Goal: Transaction & Acquisition: Purchase product/service

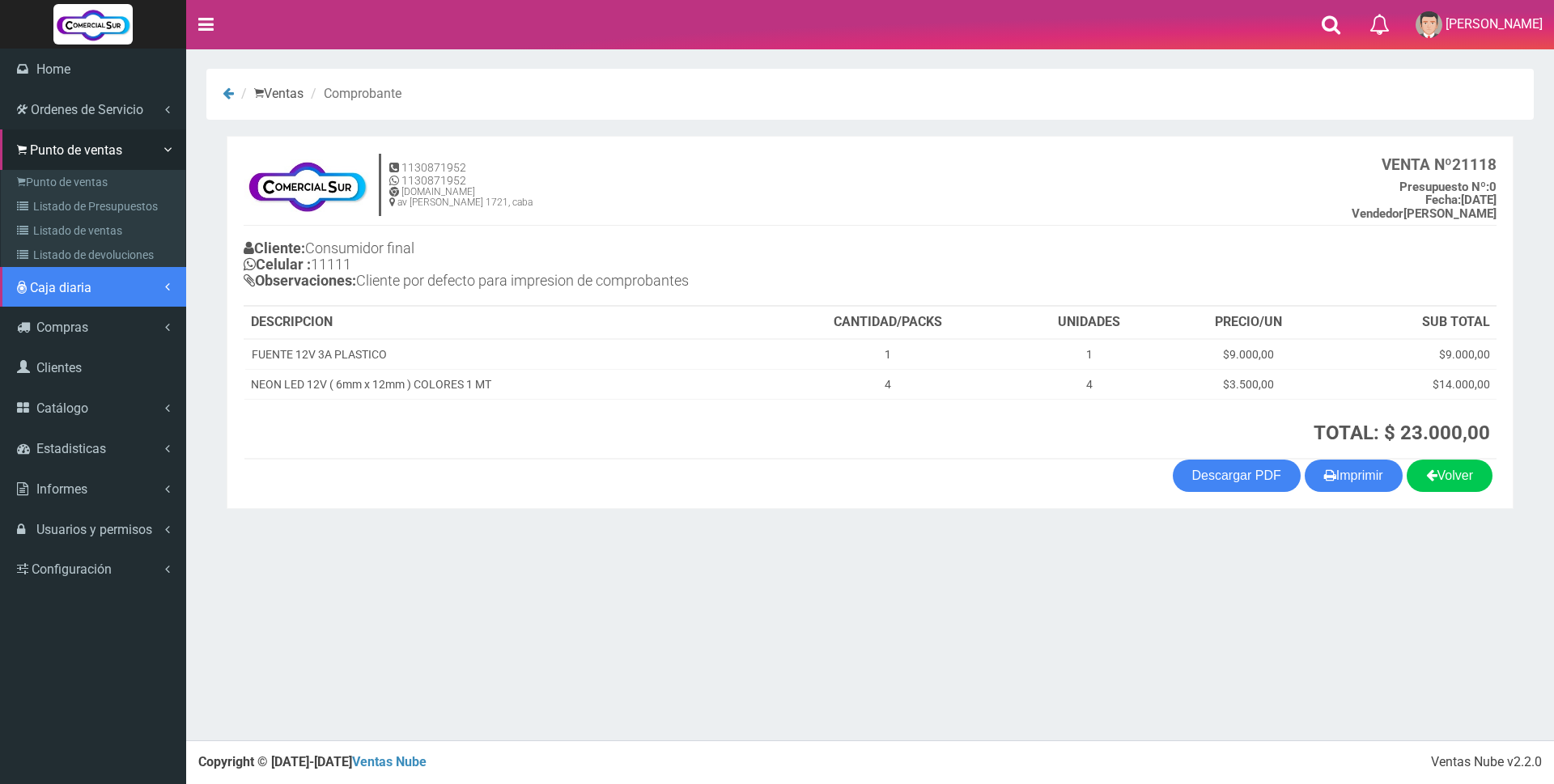
click at [79, 294] on span "Caja diaria" at bounding box center [61, 288] width 62 height 15
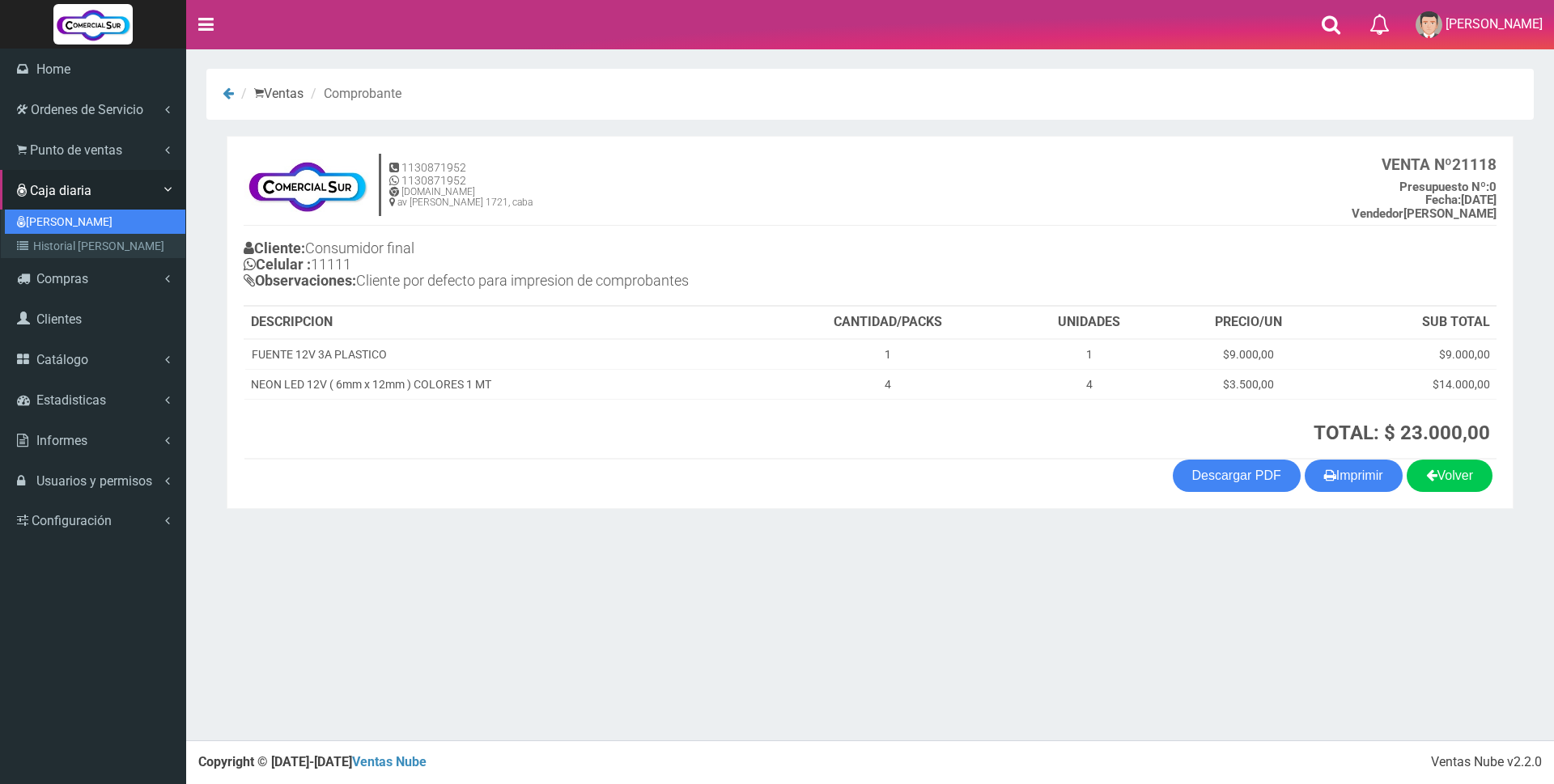
click at [85, 232] on link "[PERSON_NAME]" at bounding box center [95, 221] width 181 height 24
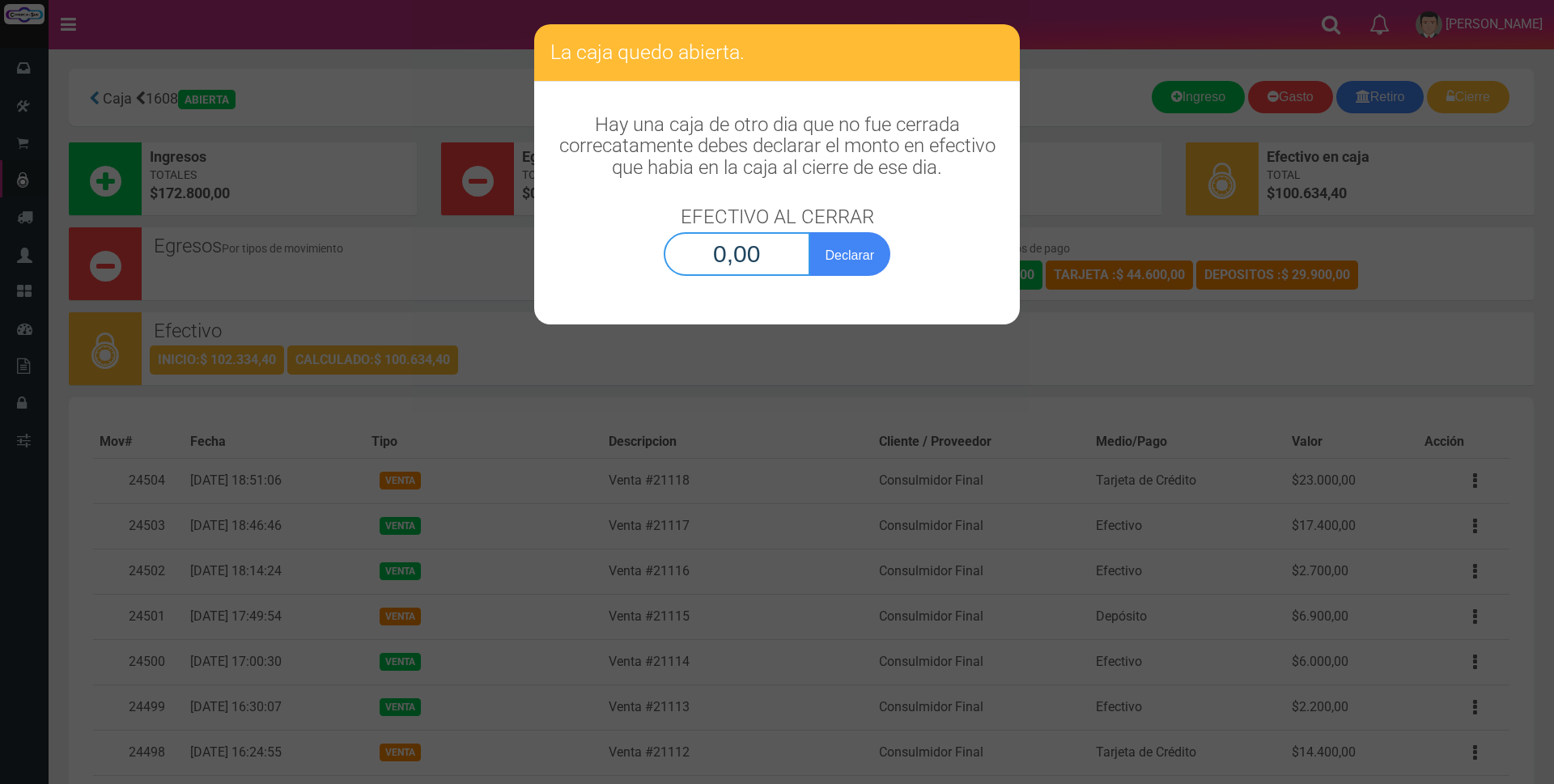
click at [753, 241] on input "0,00" at bounding box center [737, 253] width 146 height 43
type input "100.634,40"
click at [841, 259] on button "Declarar" at bounding box center [850, 253] width 81 height 43
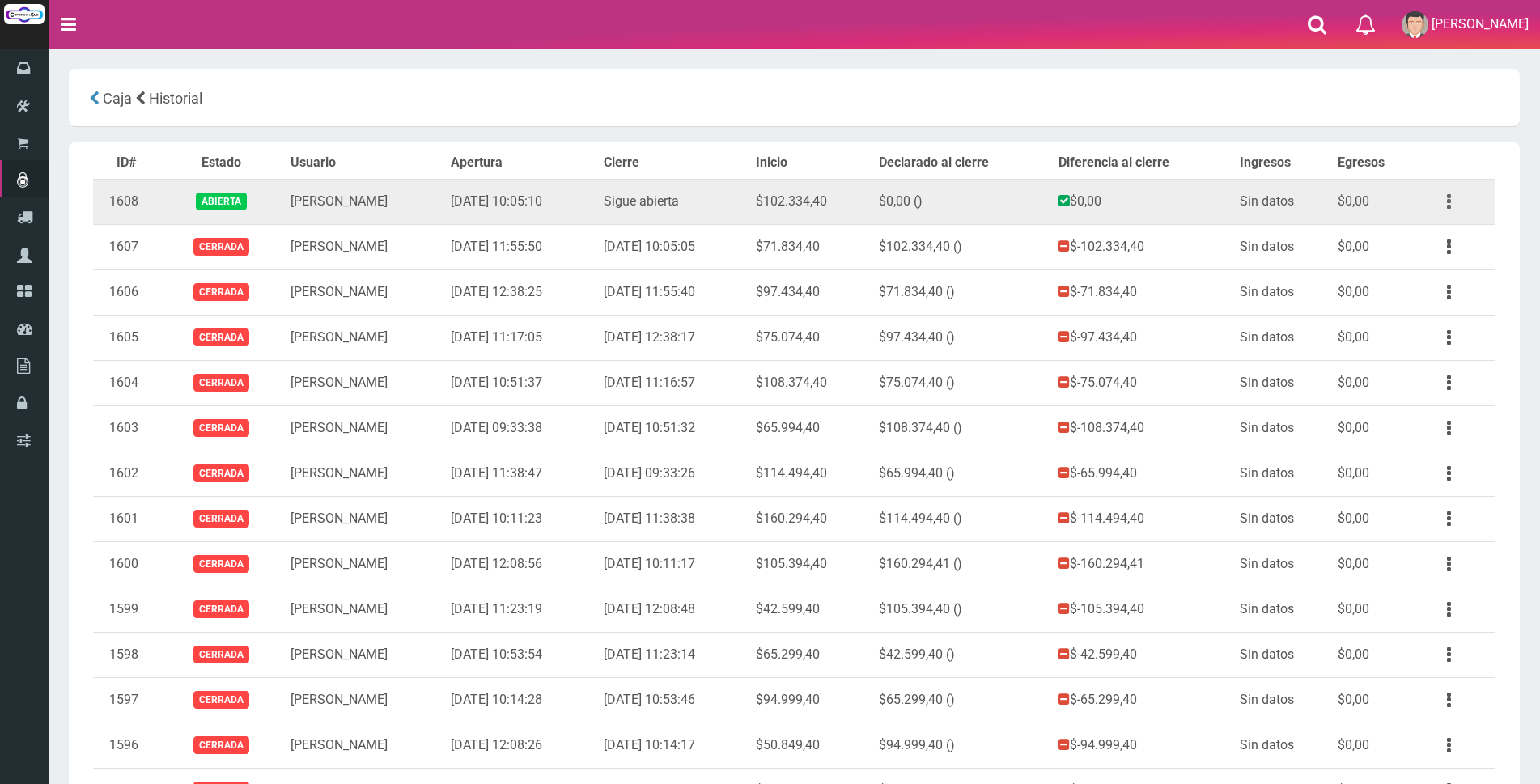
click at [1449, 202] on icon "button" at bounding box center [1450, 201] width 4 height 28
click at [1428, 223] on link "Ver" at bounding box center [1402, 240] width 128 height 36
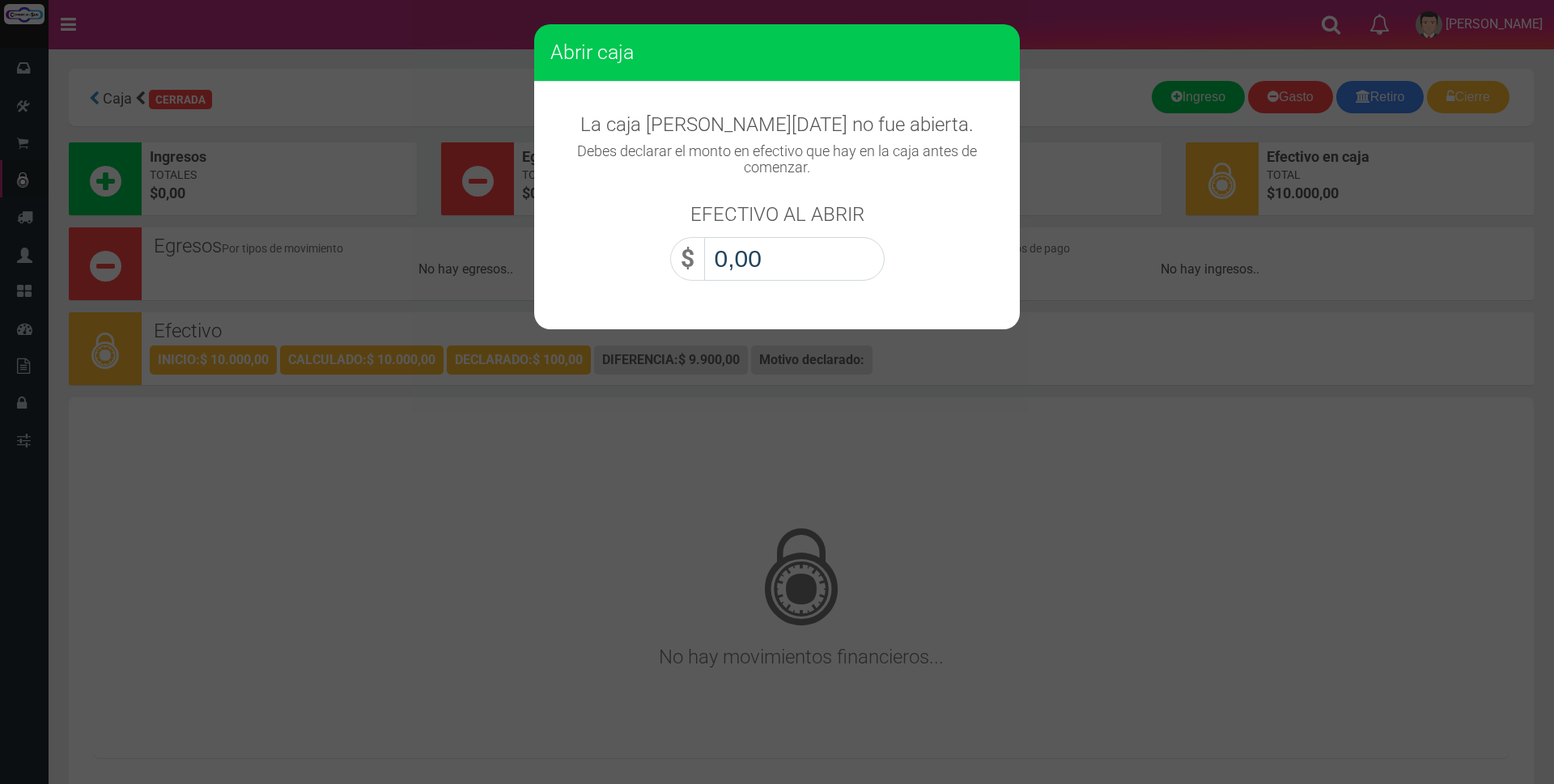
click at [828, 249] on input "0,00" at bounding box center [795, 258] width 181 height 43
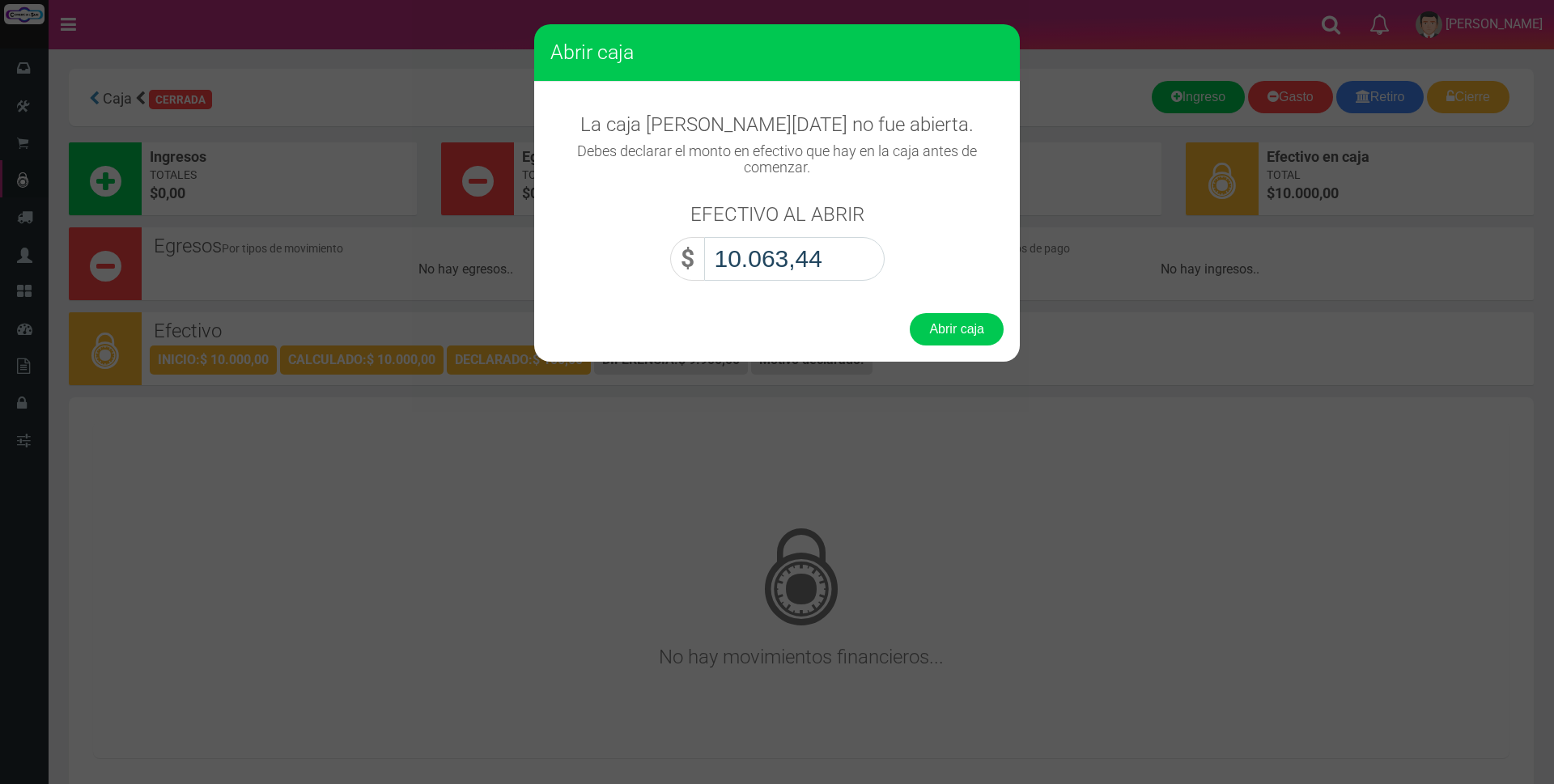
type input "100.634,40"
click at [983, 346] on div "Abrir caja" at bounding box center [777, 329] width 486 height 64
click at [983, 333] on button "Abrir caja" at bounding box center [956, 329] width 94 height 33
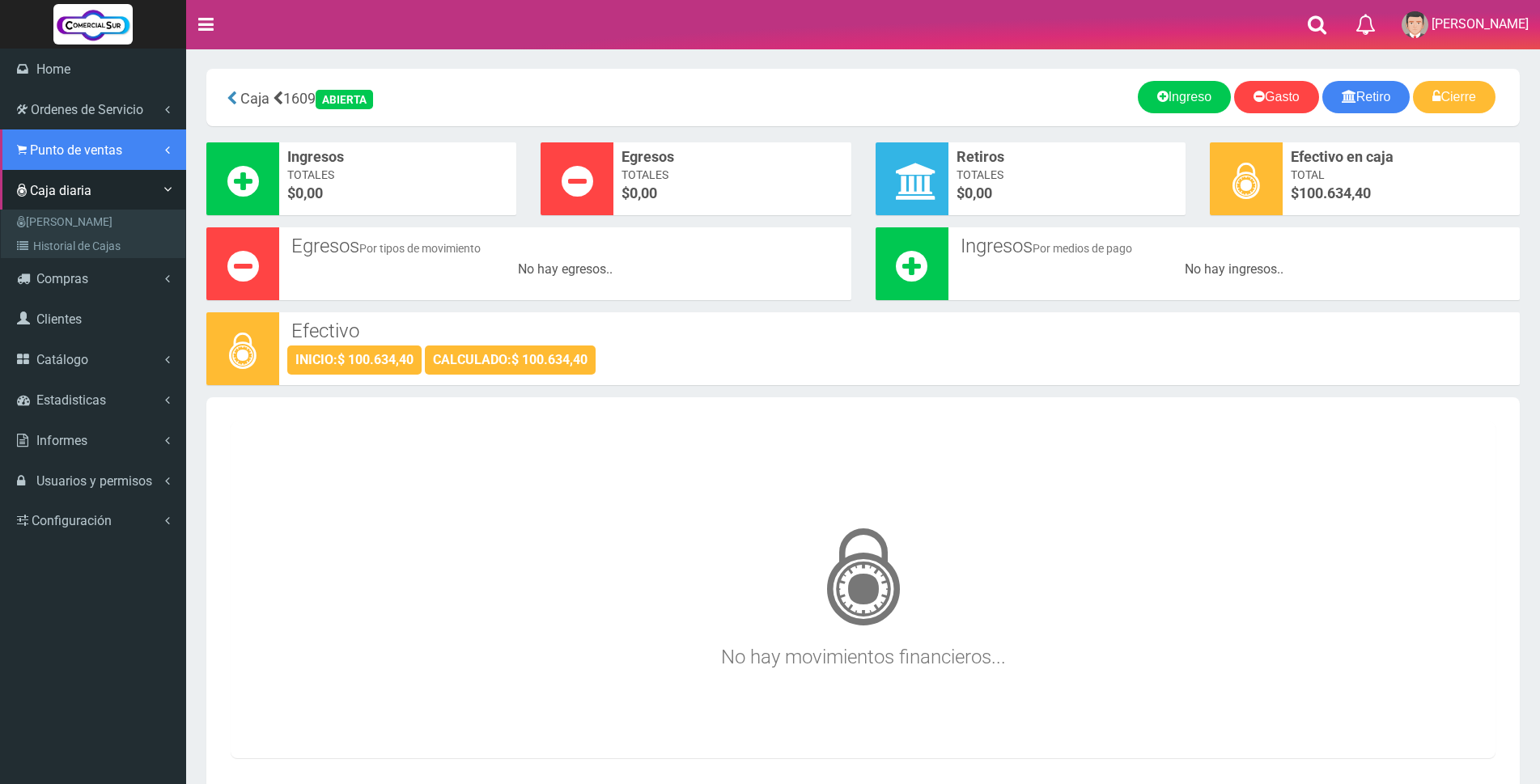
click at [50, 154] on span "Punto de ventas" at bounding box center [76, 150] width 92 height 15
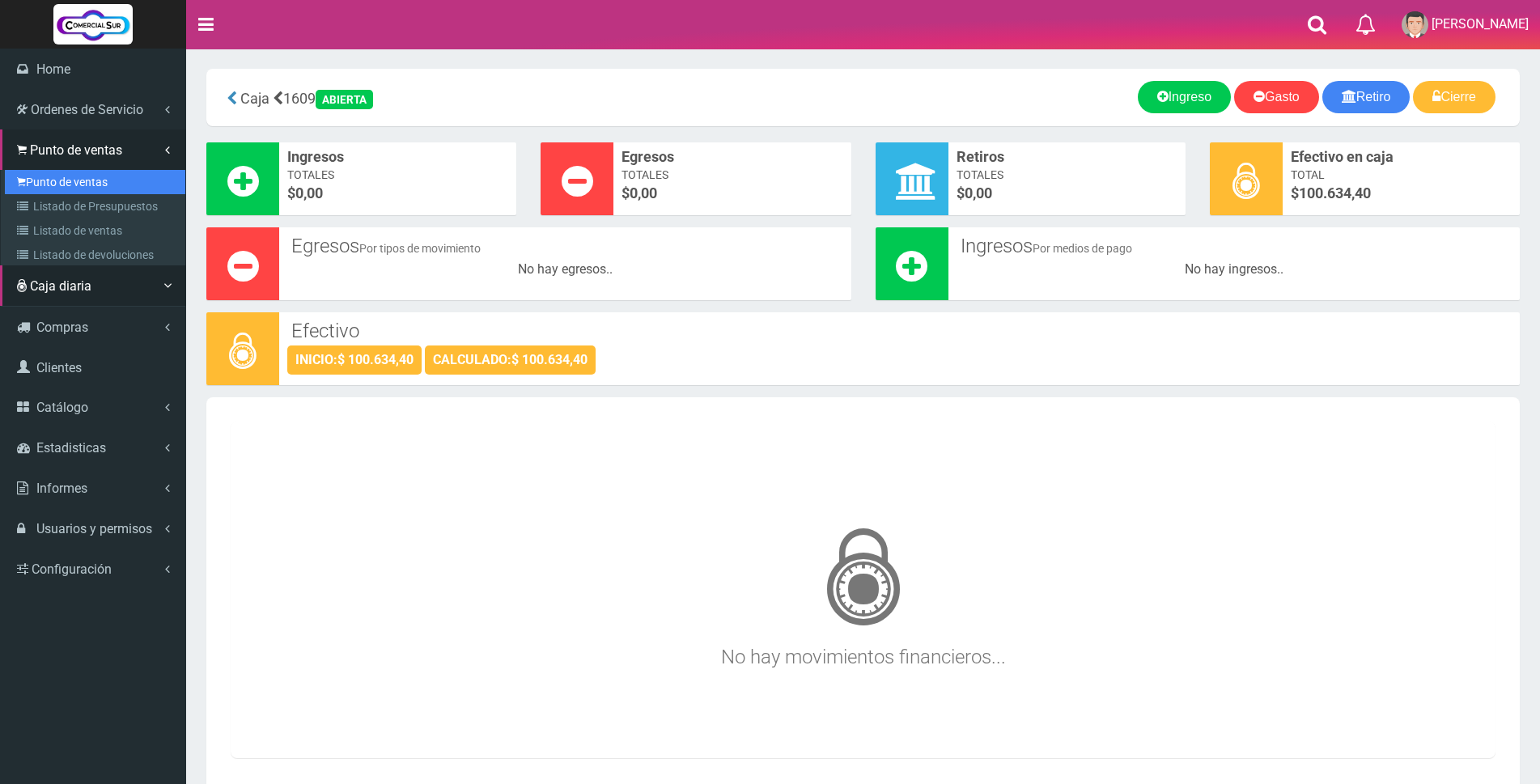
click at [62, 181] on link "Punto de ventas" at bounding box center [95, 182] width 181 height 24
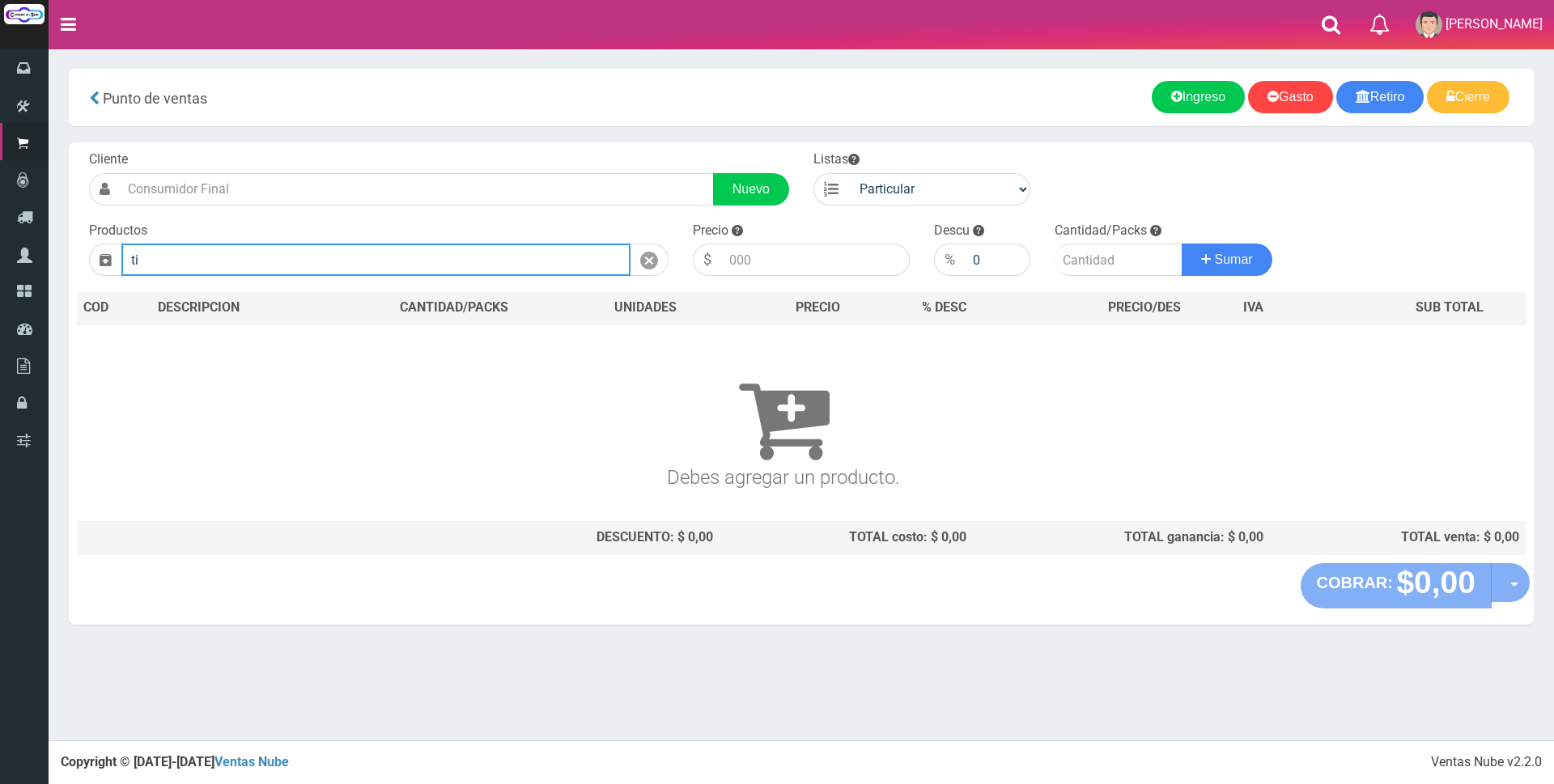
type input "t"
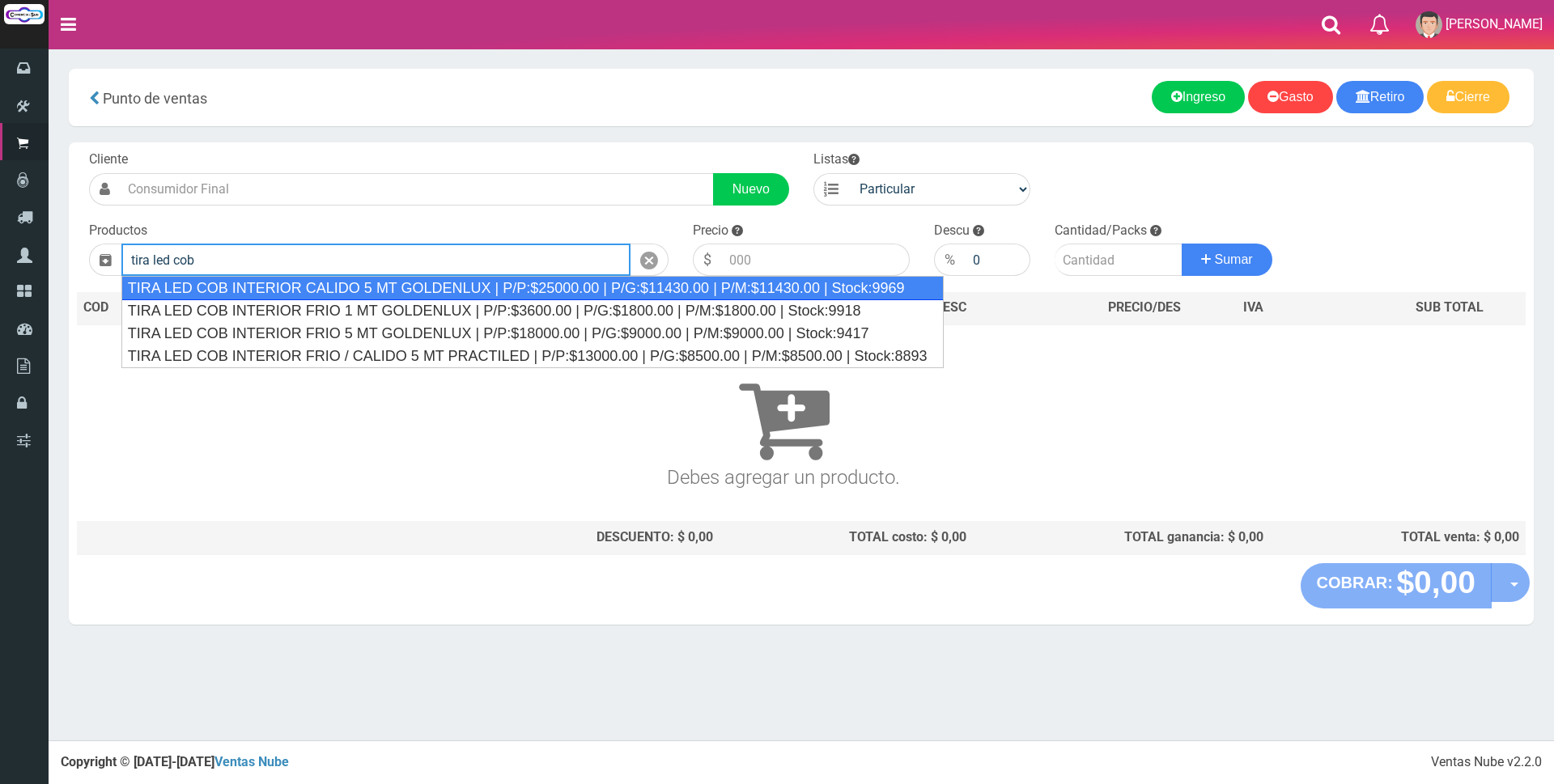
click at [405, 289] on div "TIRA LED COB INTERIOR CALIDO 5 MT GOLDENLUX | P/P:$25000.00 | P/G:$11430.00 | P…" at bounding box center [532, 288] width 822 height 24
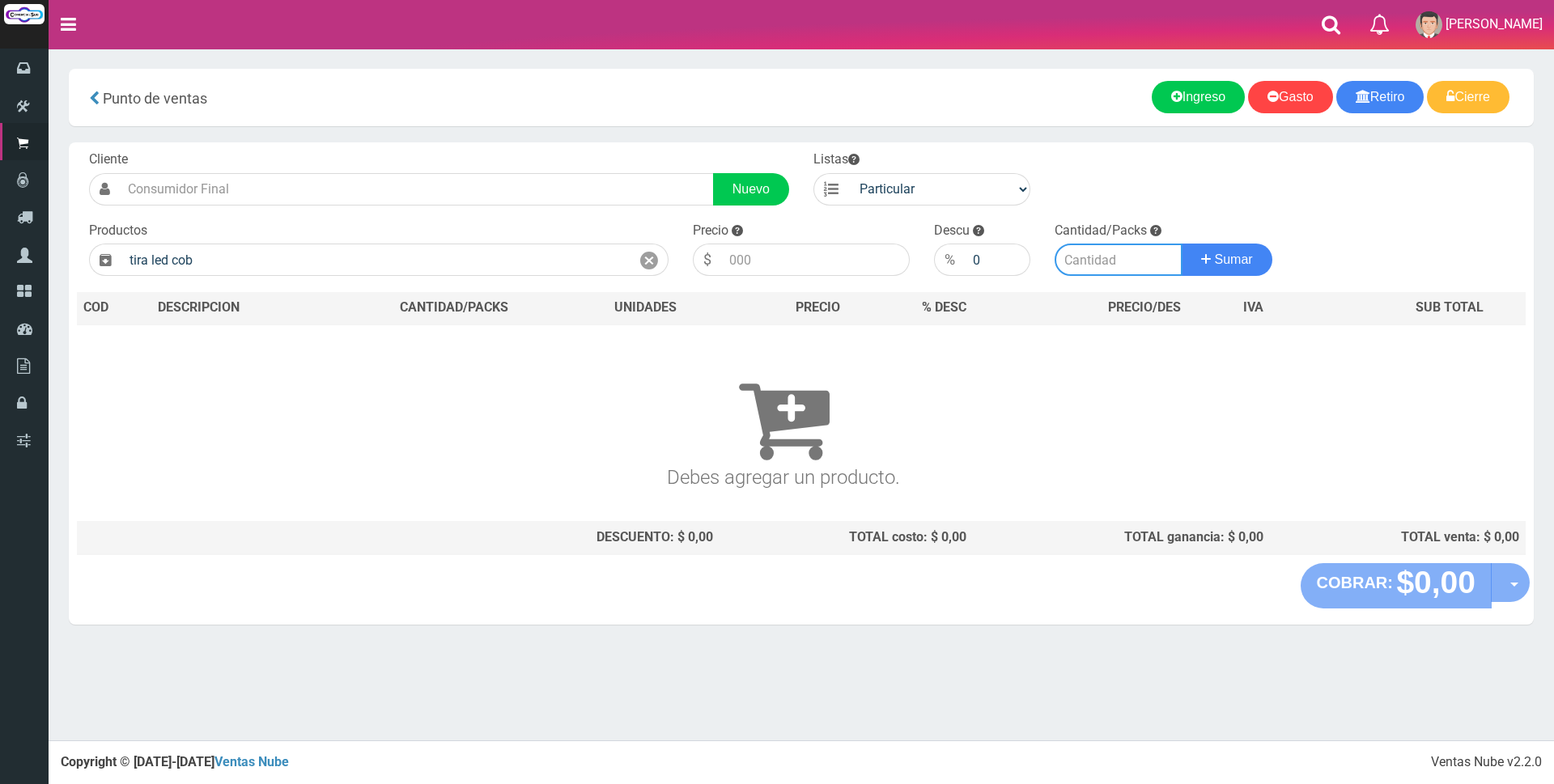
type input "TIRA LED COB INTERIOR CALIDO 5 MT GOLDENLUX | P/P:$25000.00 | P/G:$11430.00 | P…"
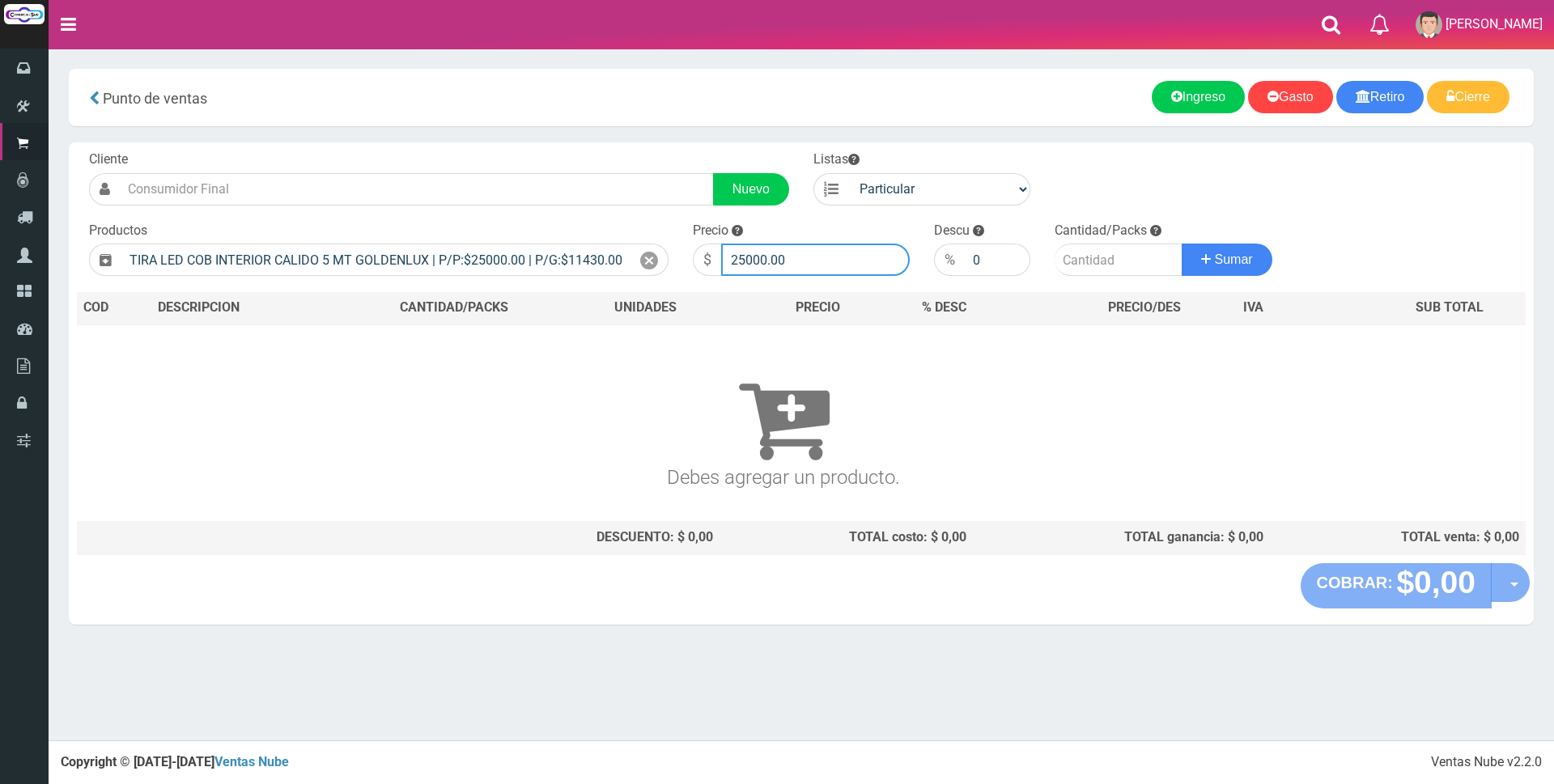
drag, startPoint x: 820, startPoint y: 253, endPoint x: 404, endPoint y: 242, distance: 416.1
click at [454, 150] on form "Cliente Nuevo Listas Particular Gremio Mayoristas" at bounding box center [801, 150] width 1448 height 0
type input "22000"
type input "2"
click at [1182, 243] on button "Sumar" at bounding box center [1227, 260] width 90 height 33
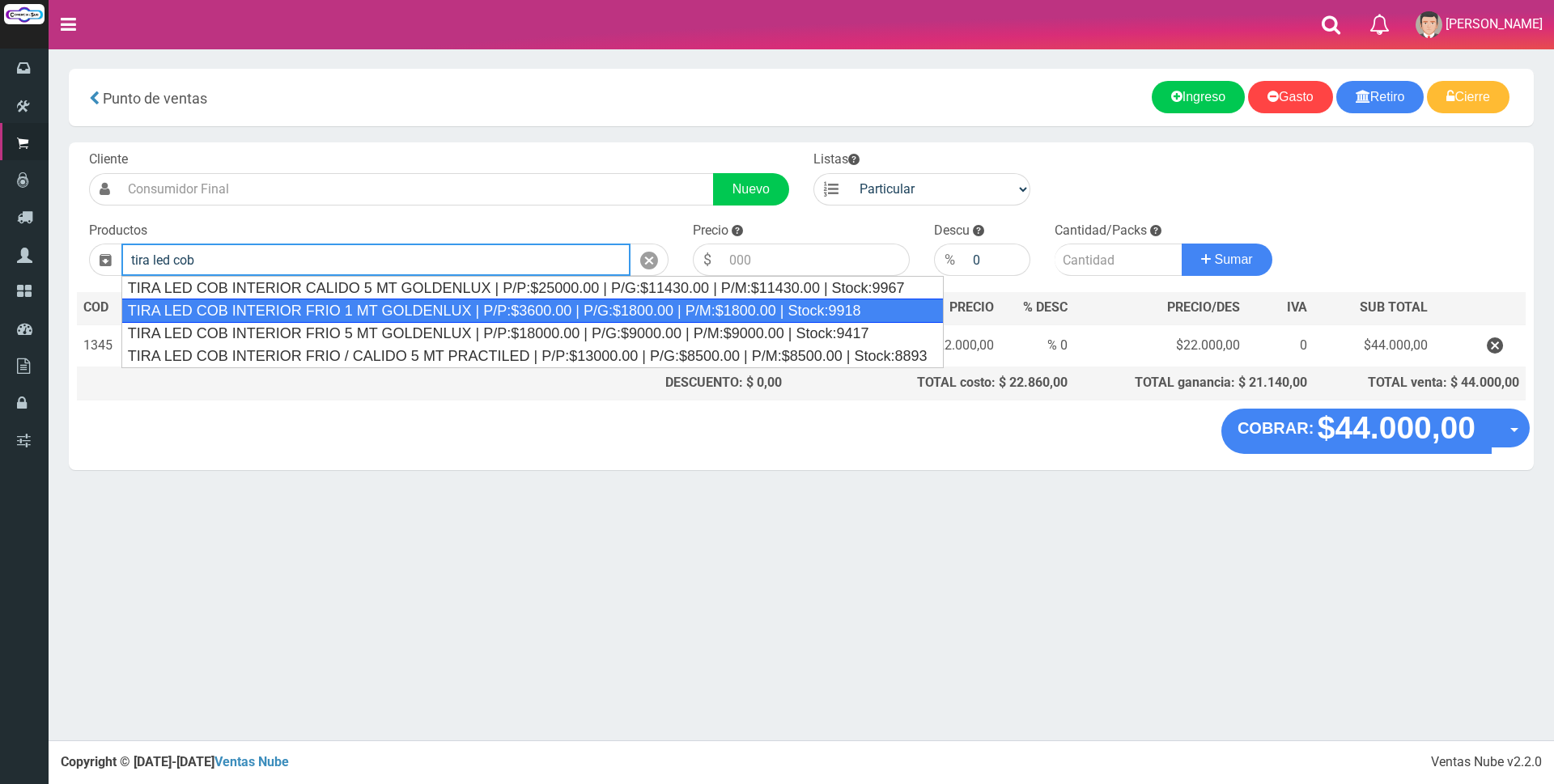
click at [404, 307] on div "TIRA LED COB INTERIOR FRIO 1 MT GOLDENLUX | P/P:$3600.00 | P/G:$1800.00 | P/M:$…" at bounding box center [532, 310] width 822 height 24
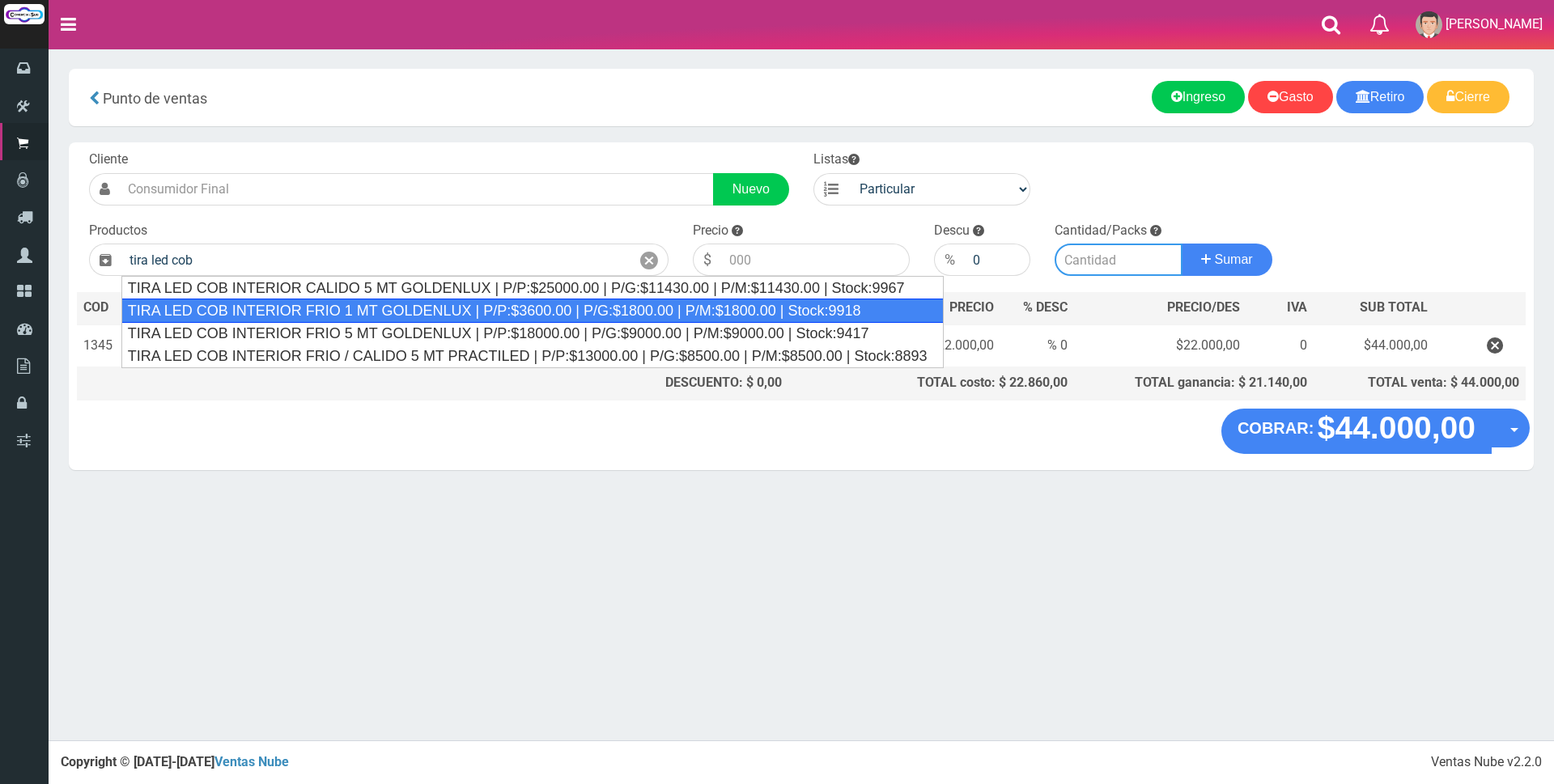
type input "TIRA LED COB INTERIOR FRIO 1 MT GOLDENLUX | P/P:$3600.00 | P/G:$1800.00 | P/M:$…"
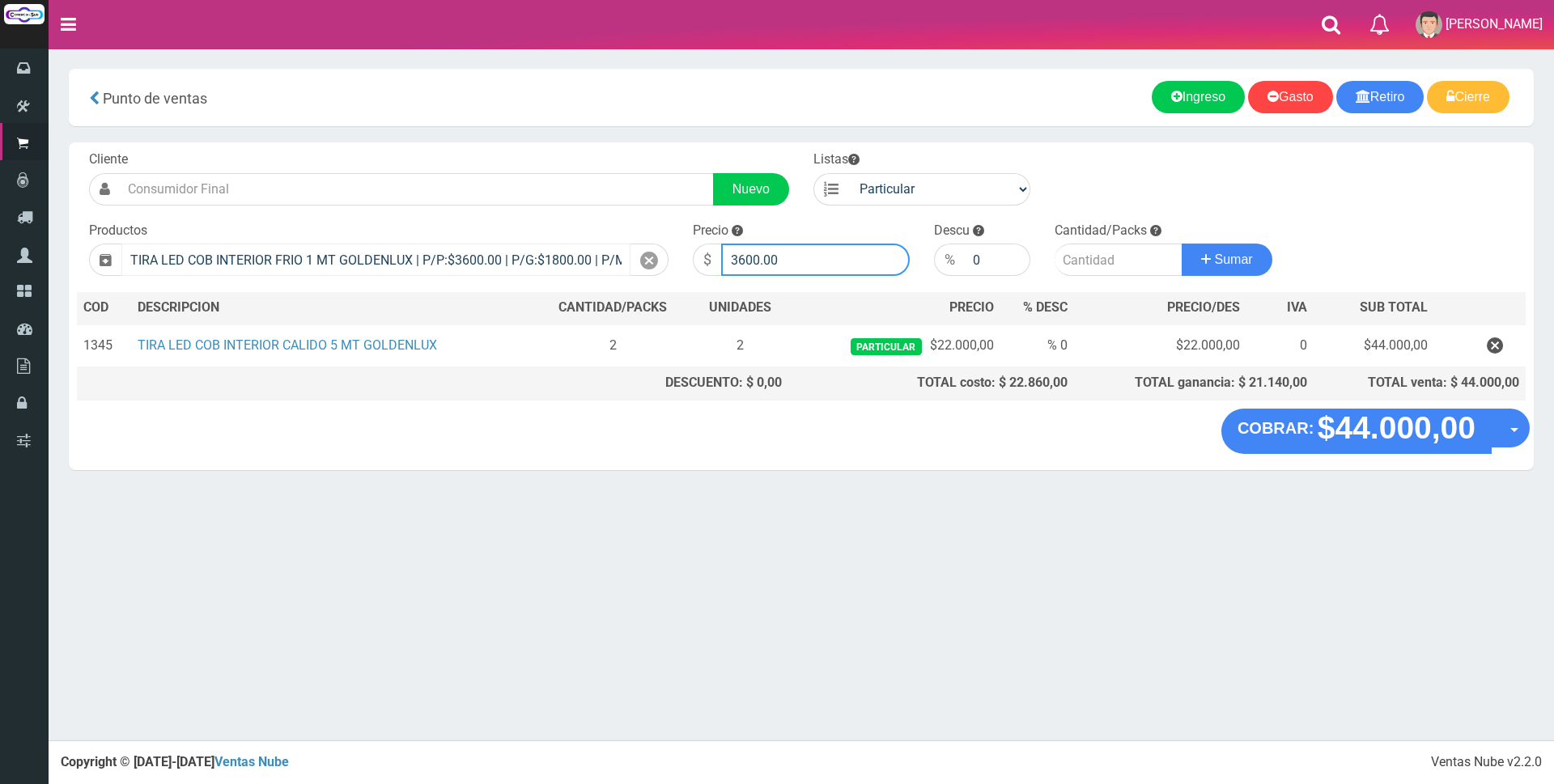
drag, startPoint x: 813, startPoint y: 252, endPoint x: 598, endPoint y: 255, distance: 215.0
click at [601, 150] on form "Cliente Nuevo Listas Particular Gremio Mayoristas" at bounding box center [801, 150] width 1448 height 0
type input "5000"
type input "2"
click at [1182, 243] on button "Sumar" at bounding box center [1227, 260] width 90 height 33
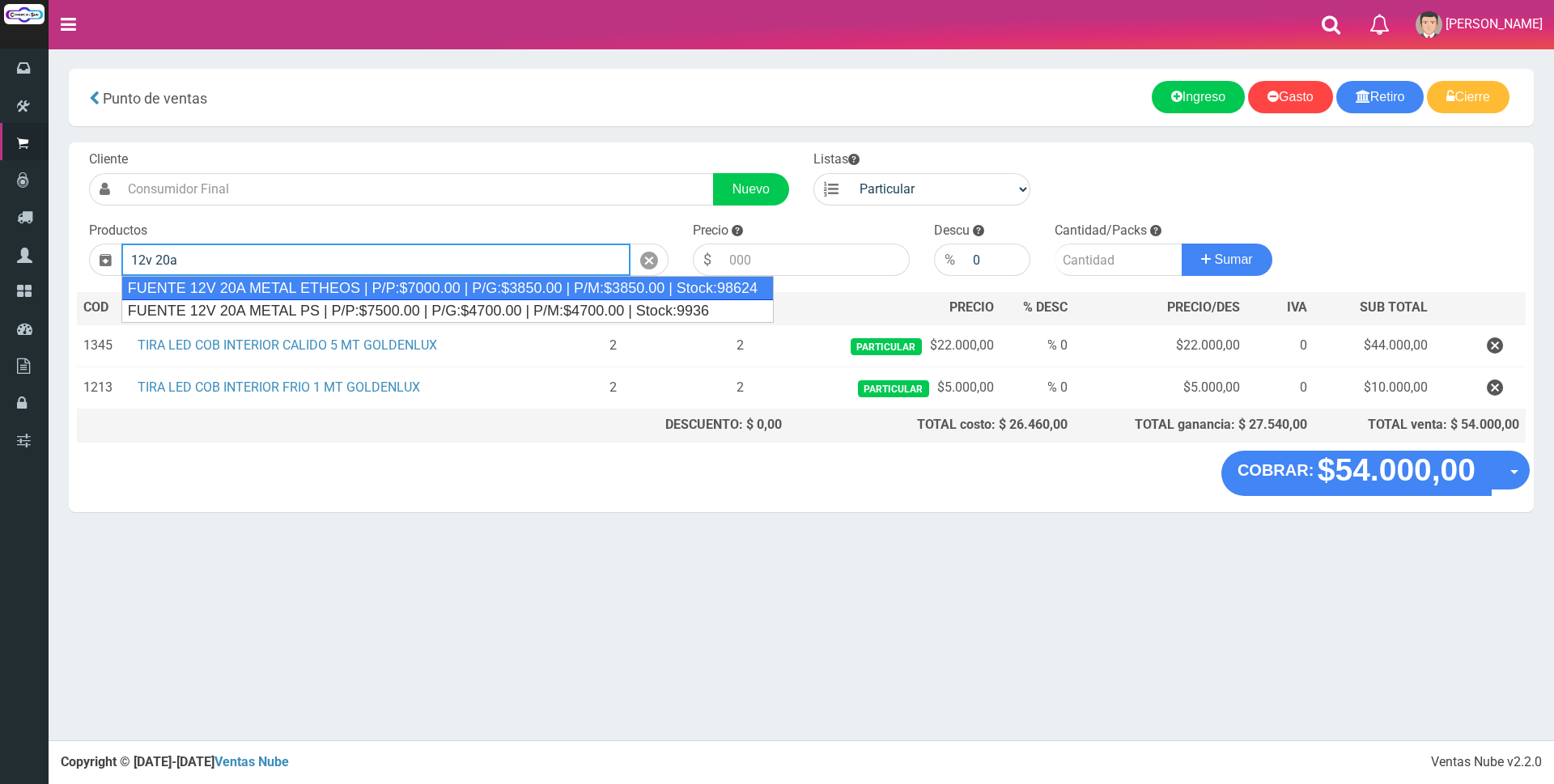
click at [252, 294] on div "FUENTE 12V 20A METAL ETHEOS | P/P:$7000.00 | P/G:$3850.00 | P/M:$3850.00 | Stoc…" at bounding box center [447, 288] width 652 height 24
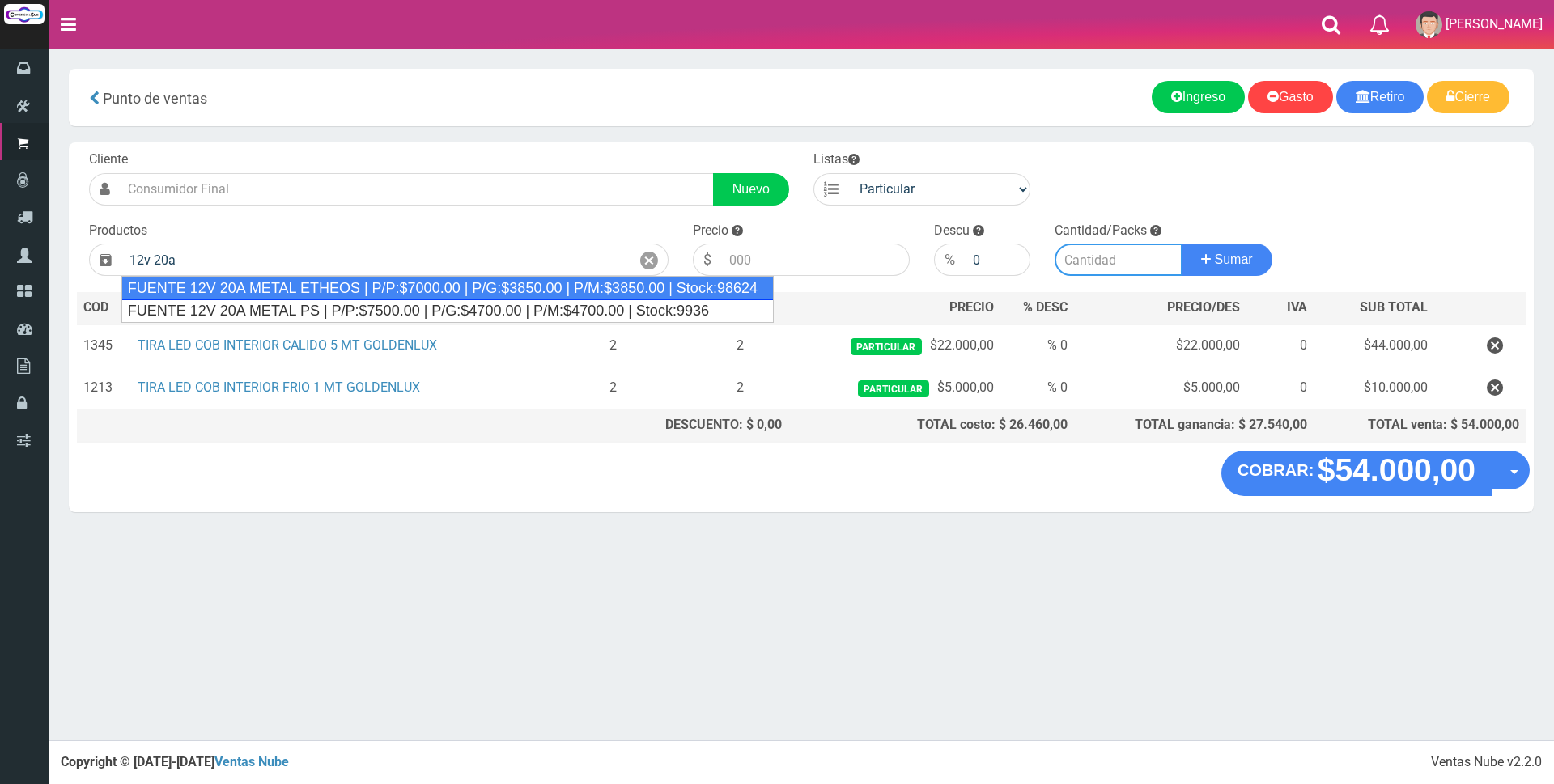
type input "FUENTE 12V 20A METAL ETHEOS | P/P:$7000.00 | P/G:$3850.00 | P/M:$3850.00 | Stoc…"
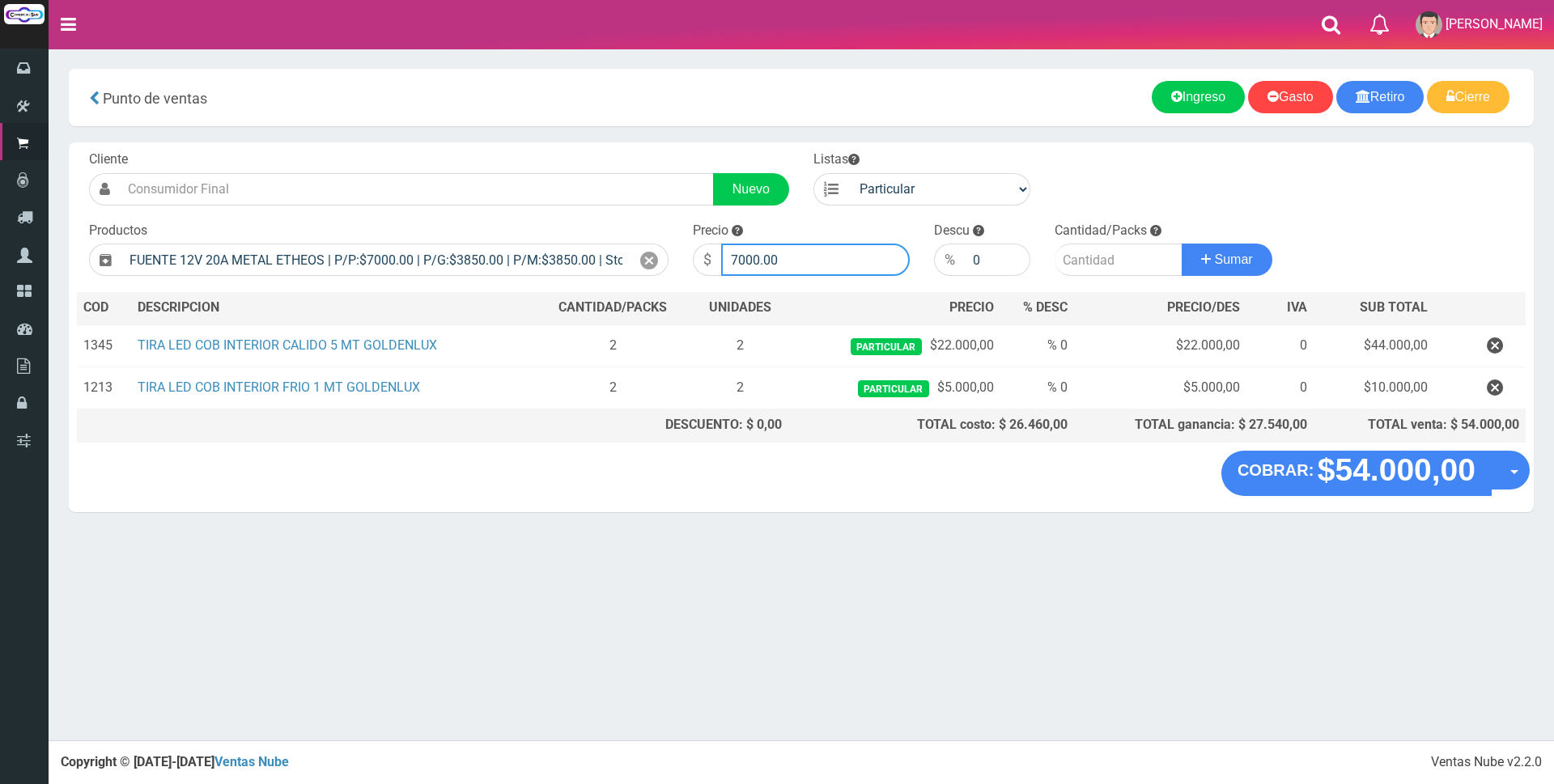
drag, startPoint x: 804, startPoint y: 259, endPoint x: 515, endPoint y: 229, distance: 290.6
click at [521, 150] on form "Cliente Nuevo Listas Particular Gremio Mayoristas" at bounding box center [801, 150] width 1448 height 0
type input "23000"
type input "1"
click at [1182, 243] on button "Sumar" at bounding box center [1227, 260] width 90 height 33
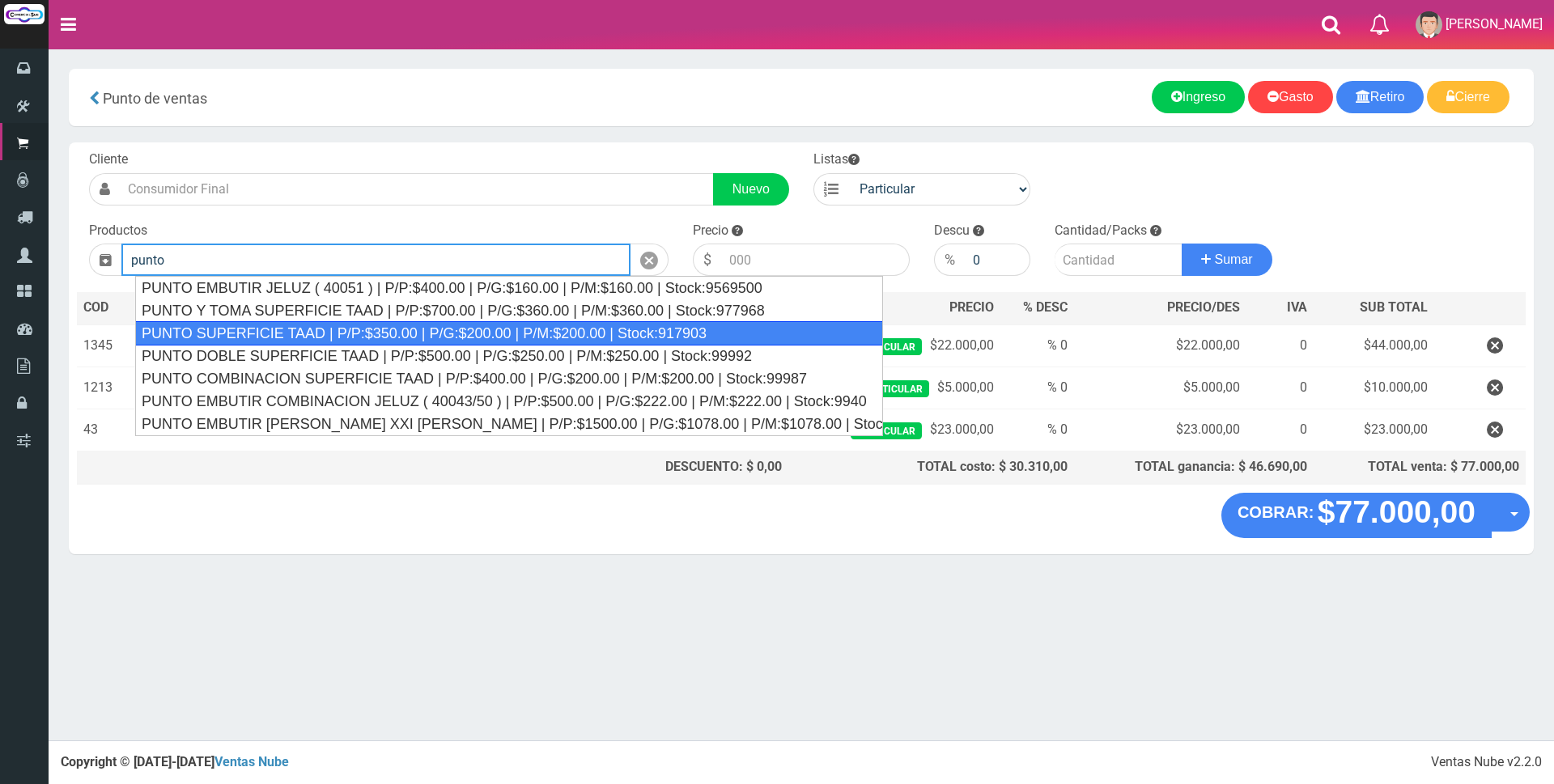
click at [301, 338] on div "PUNTO SUPERFICIE TAAD | P/P:$350.00 | P/G:$200.00 | P/M:$200.00 | Stock:917903" at bounding box center [508, 333] width 748 height 24
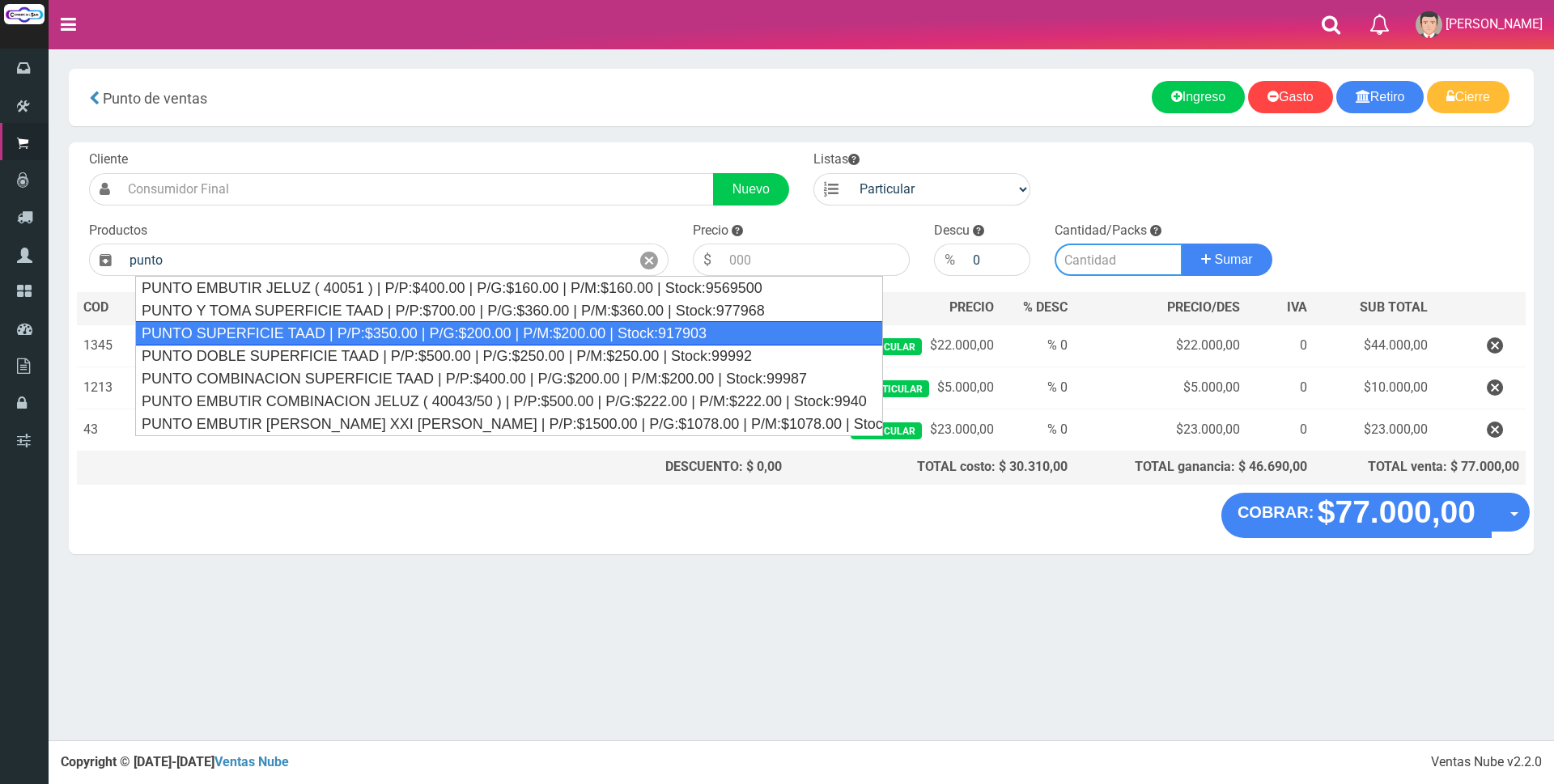
type input "PUNTO SUPERFICIE TAAD | P/P:$350.00 | P/G:$200.00 | P/M:$200.00 | Stock:917903"
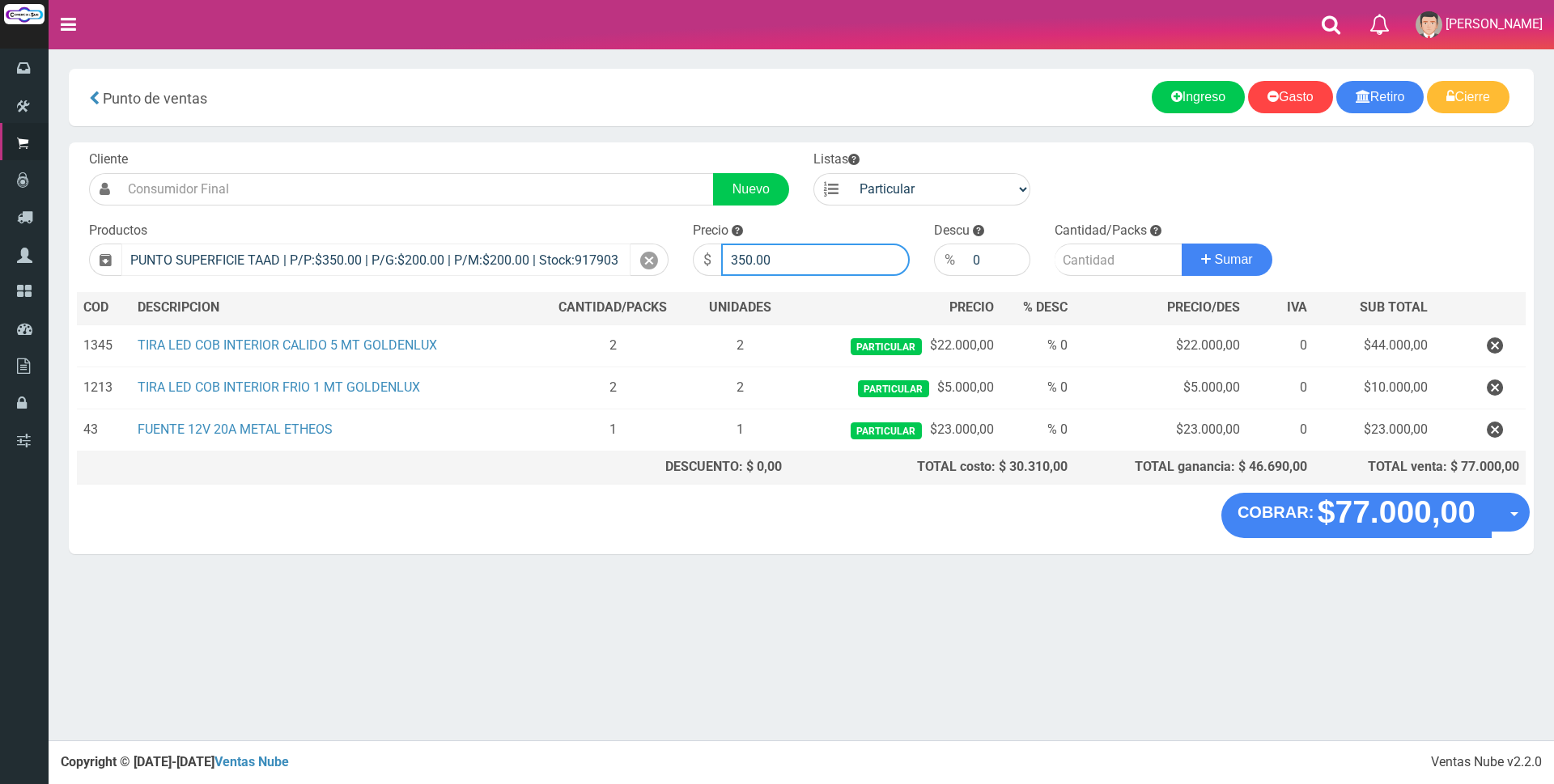
drag, startPoint x: 797, startPoint y: 262, endPoint x: 557, endPoint y: 244, distance: 240.7
click at [558, 150] on form "Cliente Nuevo Listas Particular Gremio Mayoristas" at bounding box center [801, 150] width 1448 height 0
type input "2000"
type input "1"
click at [1182, 243] on button "Sumar" at bounding box center [1227, 260] width 90 height 33
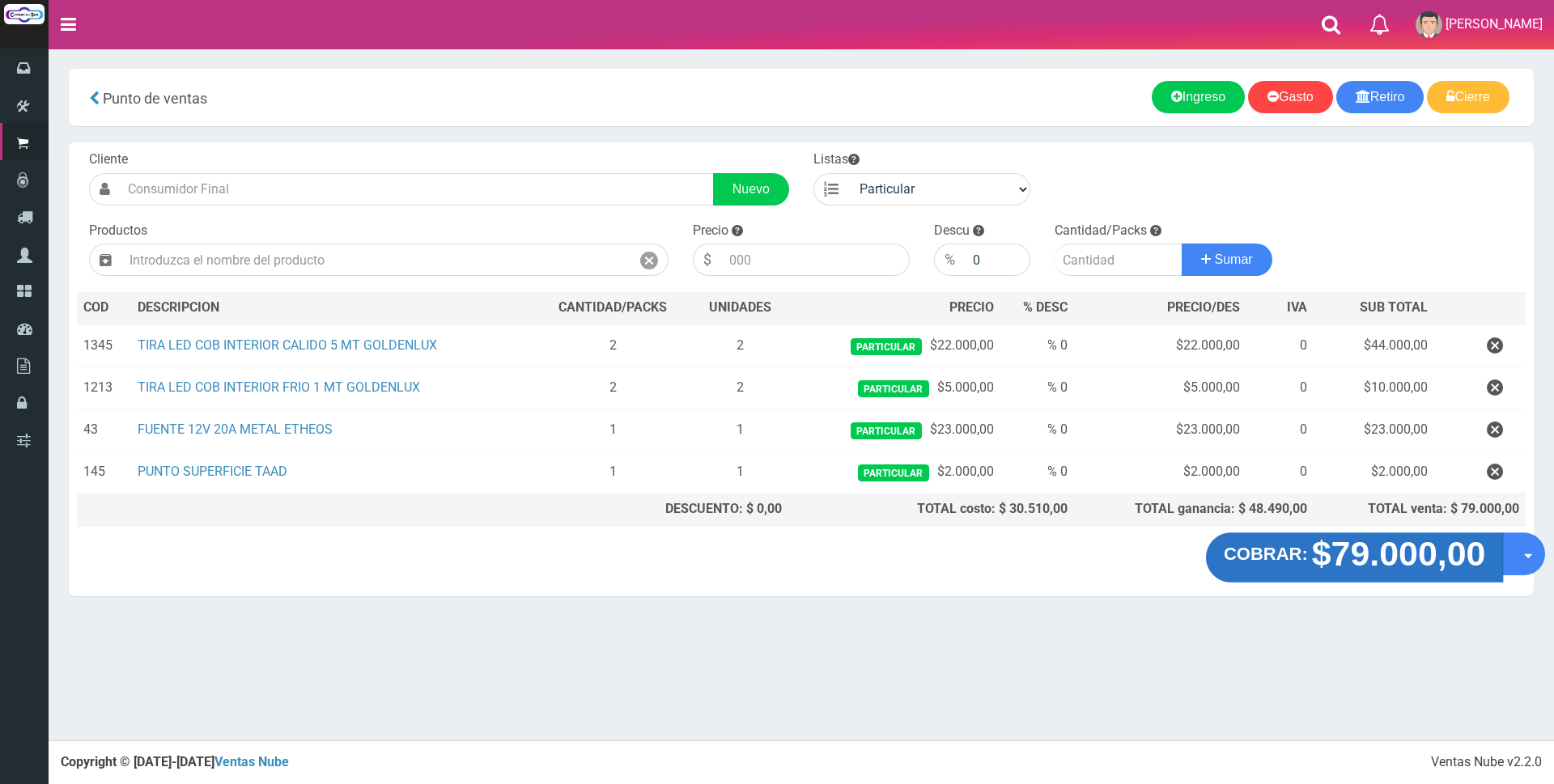
click at [1401, 552] on strong "$79.000,00" at bounding box center [1398, 554] width 174 height 38
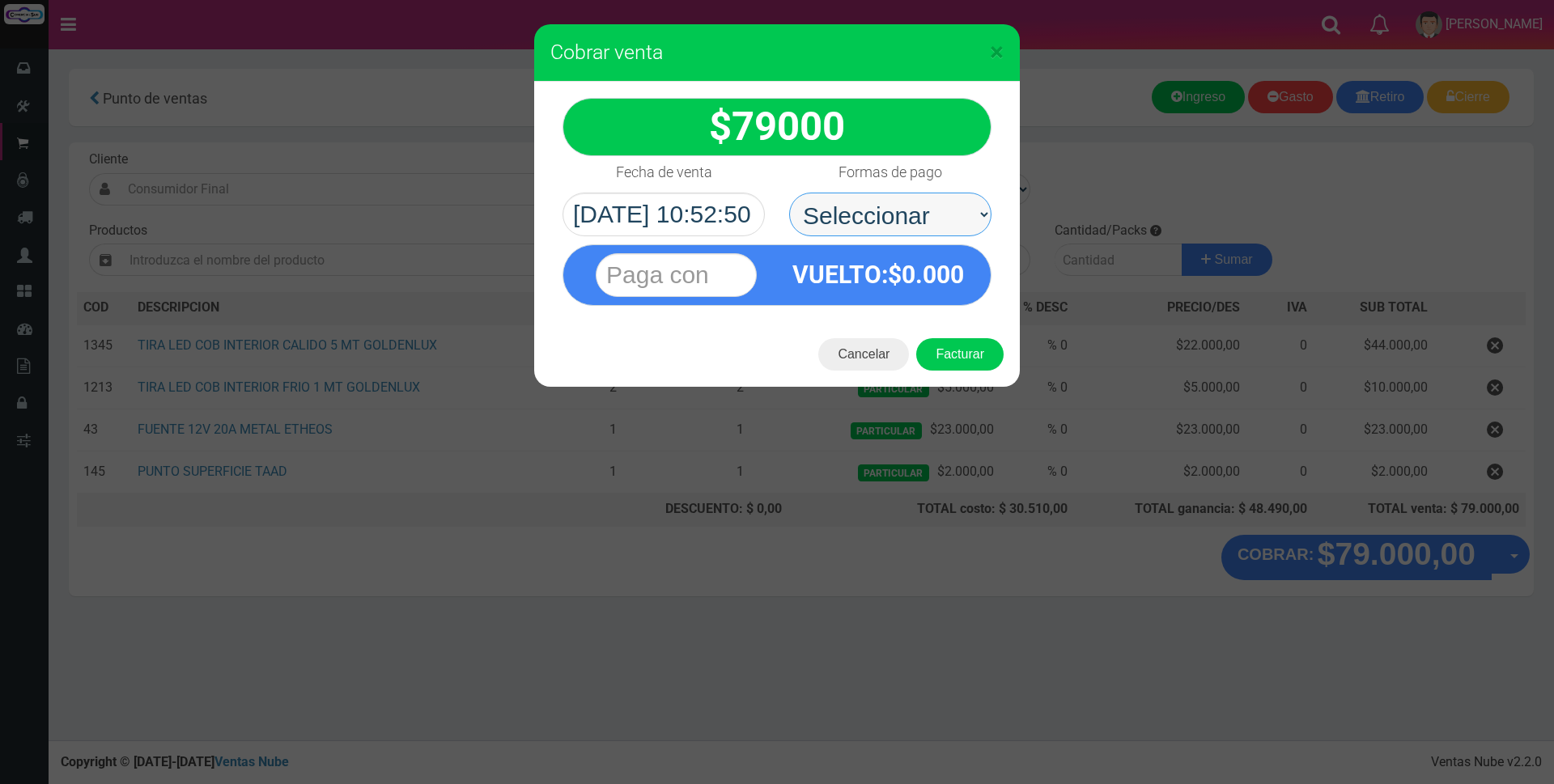
drag, startPoint x: 870, startPoint y: 211, endPoint x: 873, endPoint y: 201, distance: 10.4
click at [873, 201] on select "Seleccionar Efectivo Tarjeta de Crédito Depósito Débito" at bounding box center [890, 214] width 202 height 43
select select "Depósito"
click at [789, 192] on select "Seleccionar Efectivo Tarjeta de Crédito Depósito Débito" at bounding box center [890, 214] width 202 height 43
click at [670, 266] on input "text" at bounding box center [675, 274] width 161 height 43
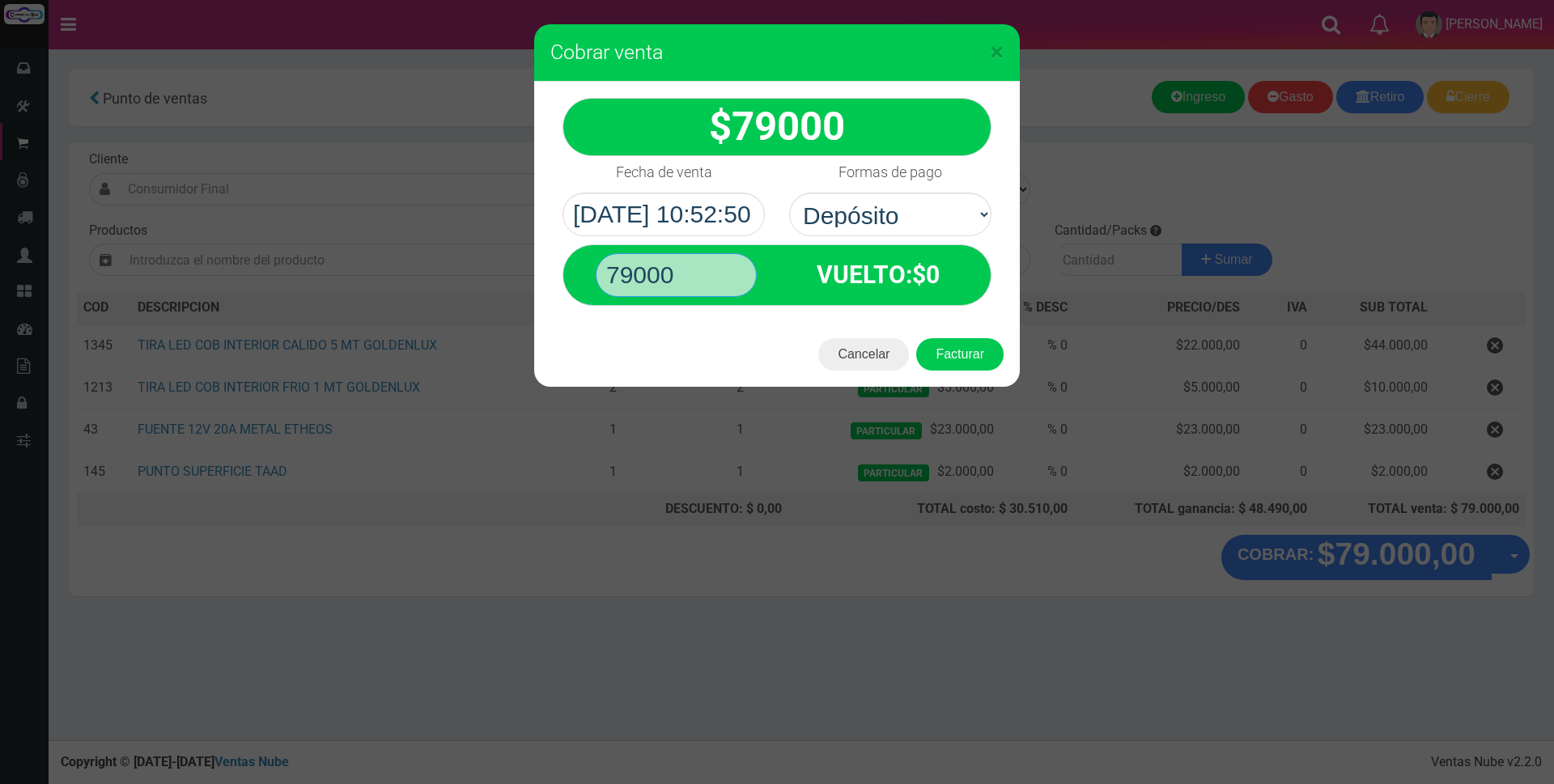
type input "79000"
click at [916, 339] on button "Facturar" at bounding box center [959, 355] width 88 height 33
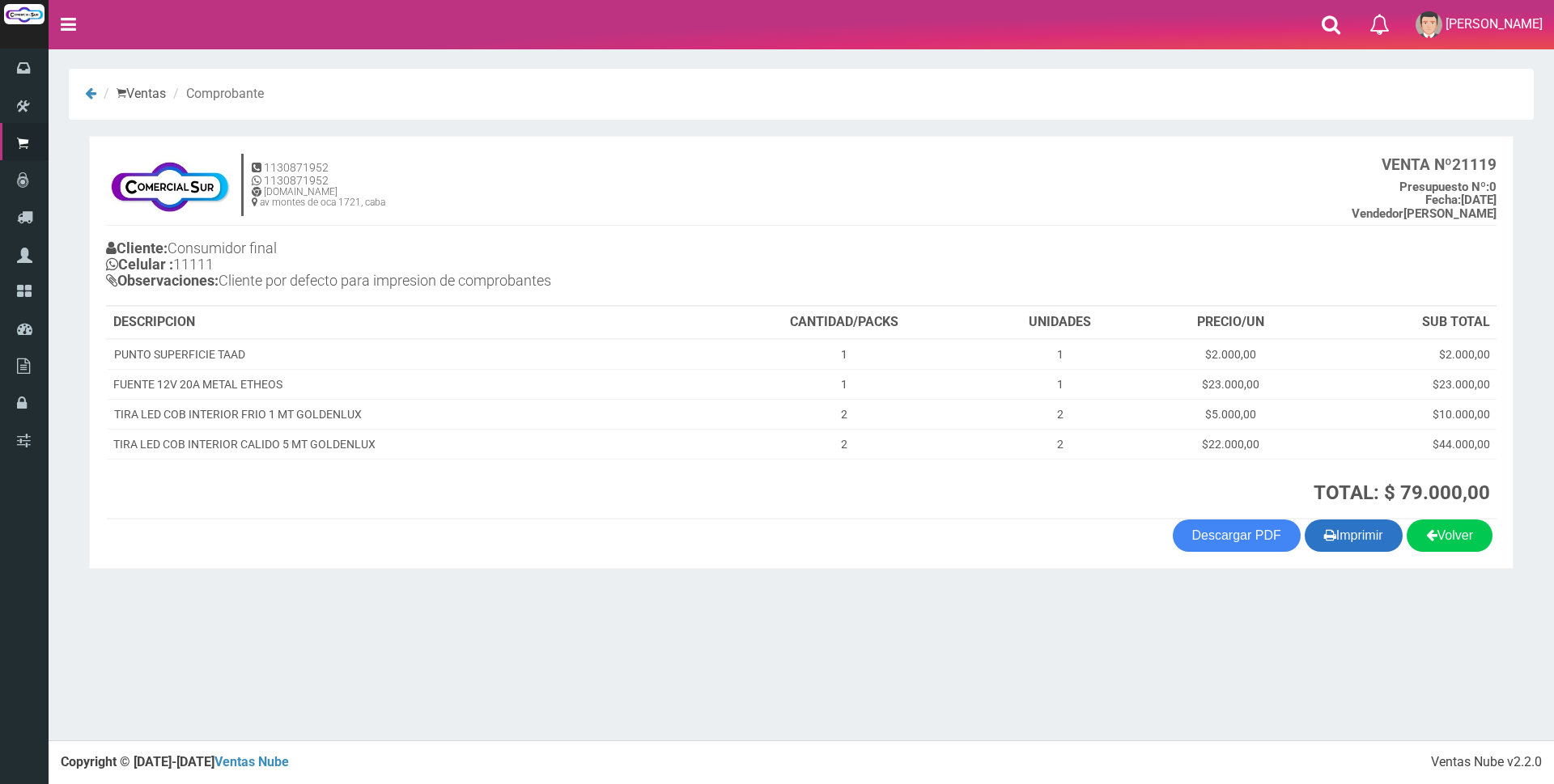
click at [1343, 551] on button "Imprimir" at bounding box center [1354, 536] width 98 height 33
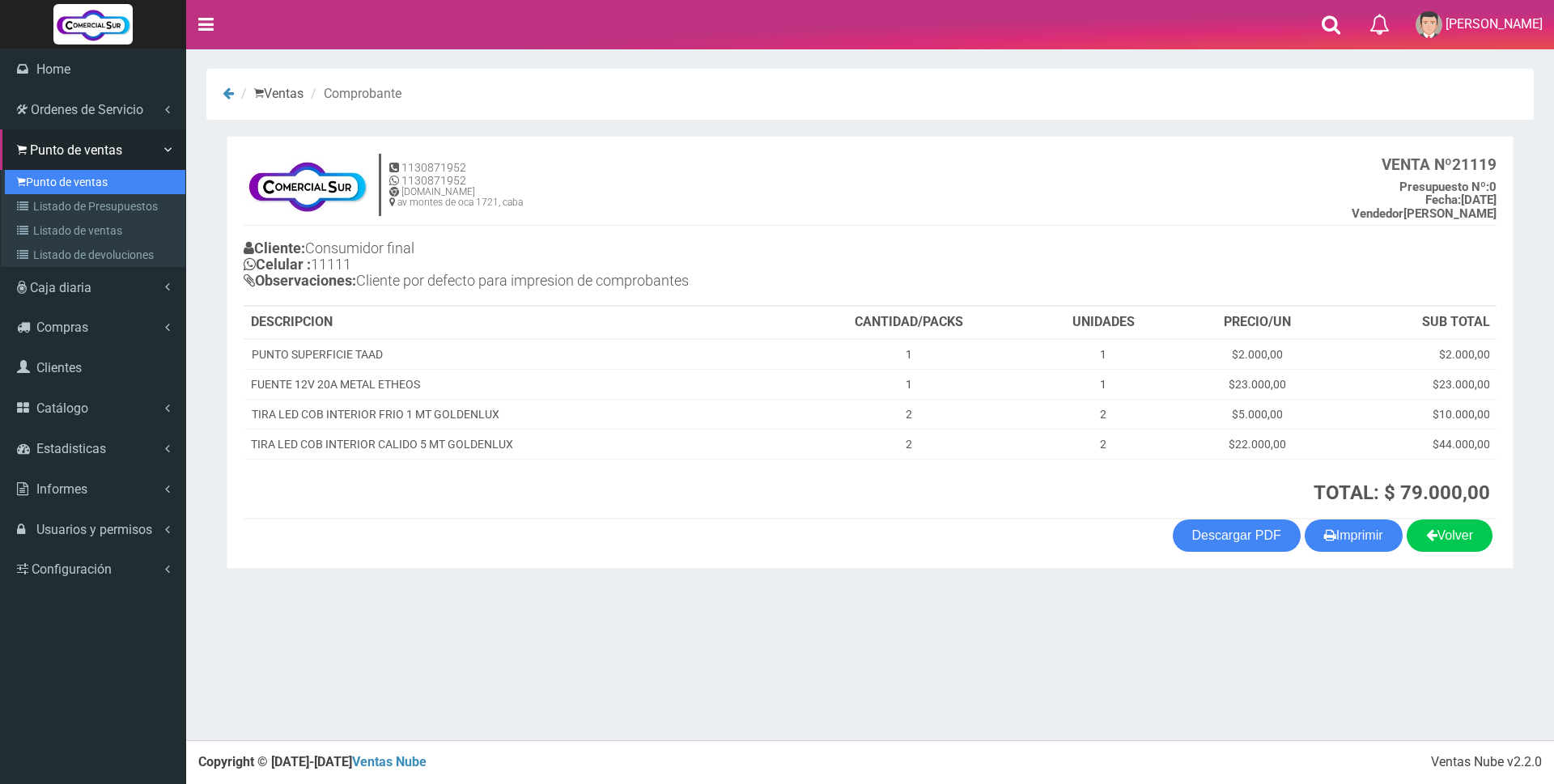
click at [53, 177] on link "Punto de ventas" at bounding box center [95, 182] width 181 height 24
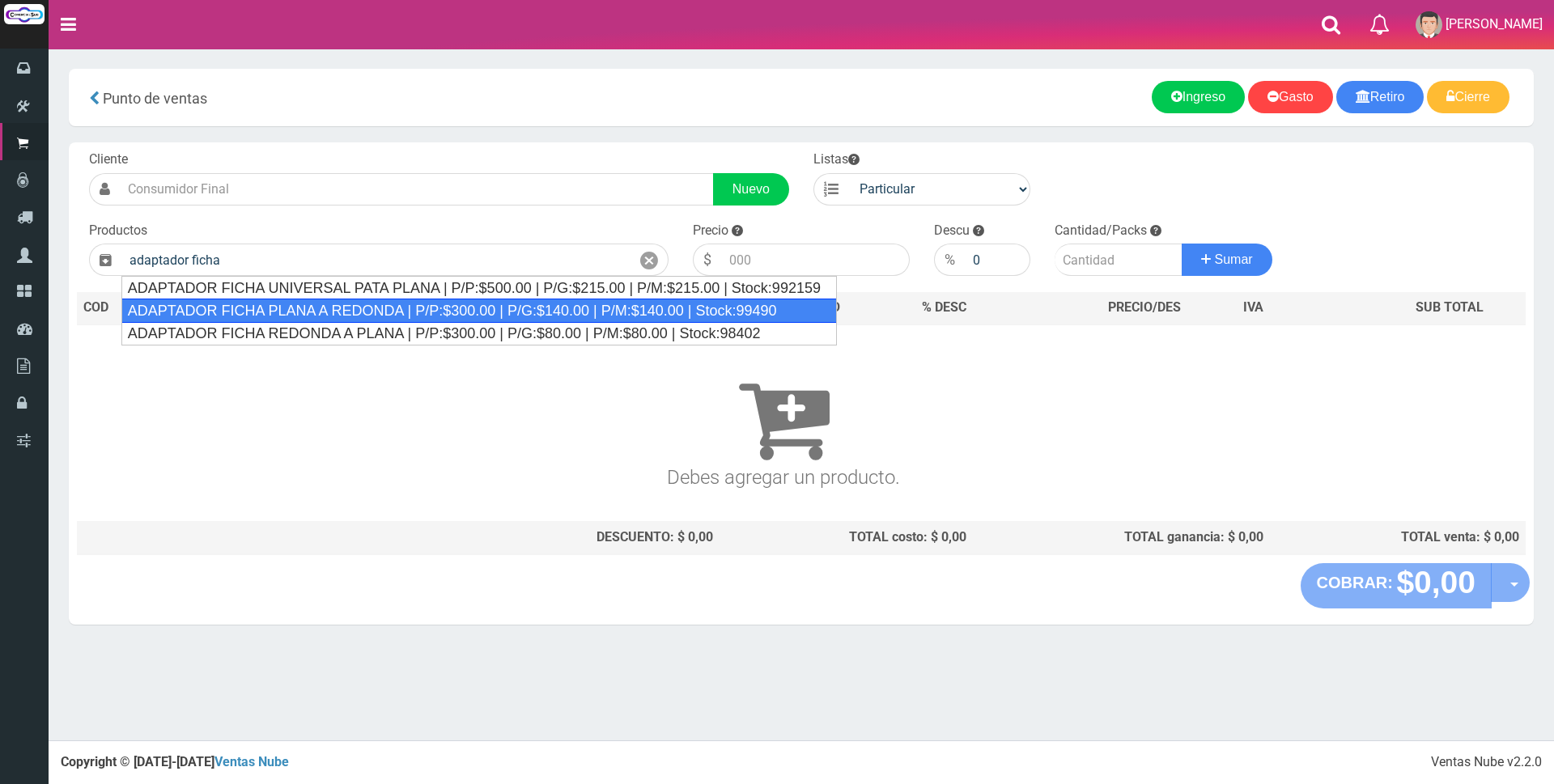
click at [377, 318] on div "ADAPTADOR FICHA PLANA A REDONDA | P/P:$300.00 | P/G:$140.00 | P/M:$140.00 | Sto…" at bounding box center [478, 310] width 715 height 24
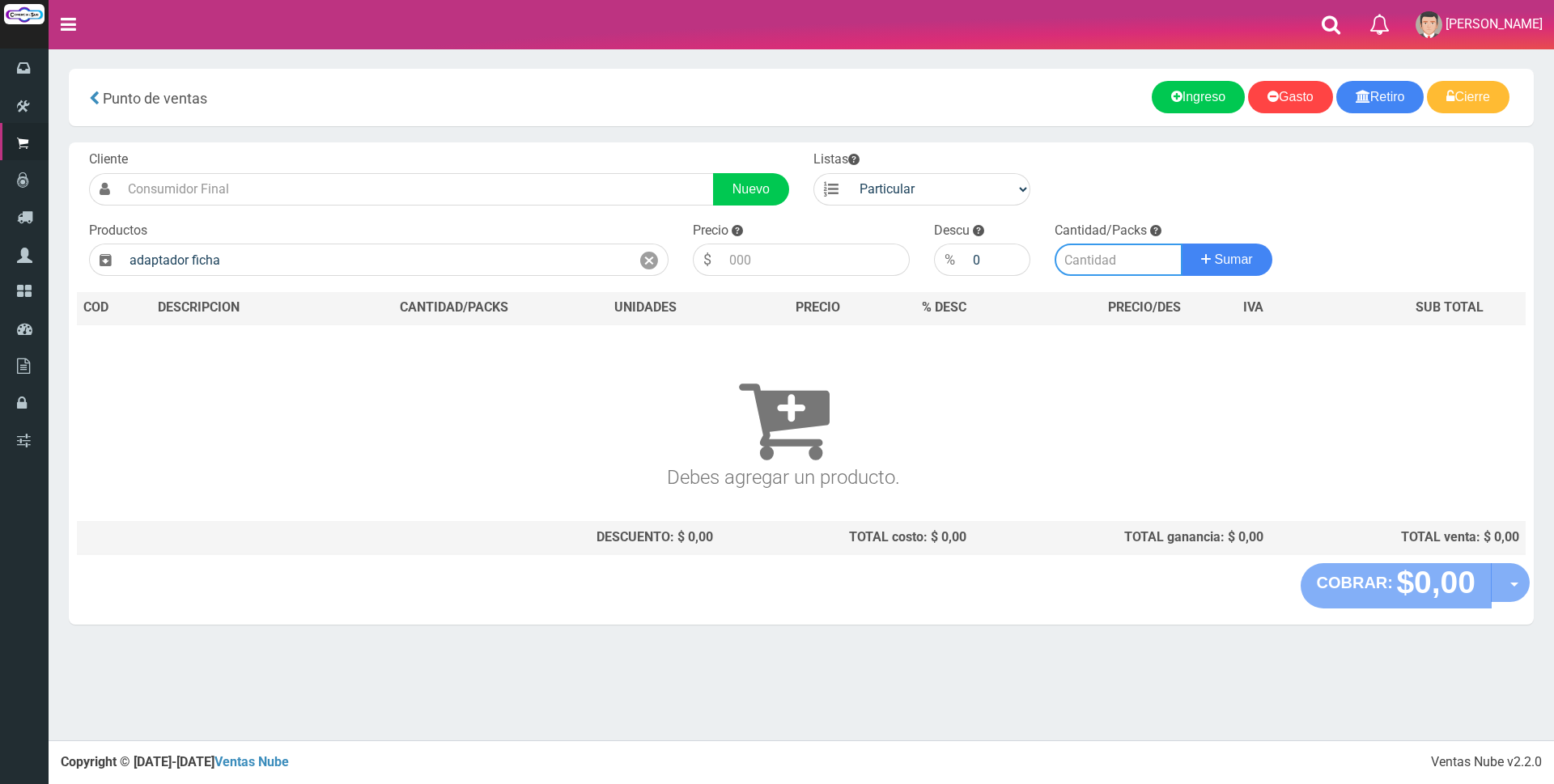
type input "ADAPTADOR FICHA PLANA A REDONDA | P/P:$300.00 | P/G:$140.00 | P/M:$140.00 | Sto…"
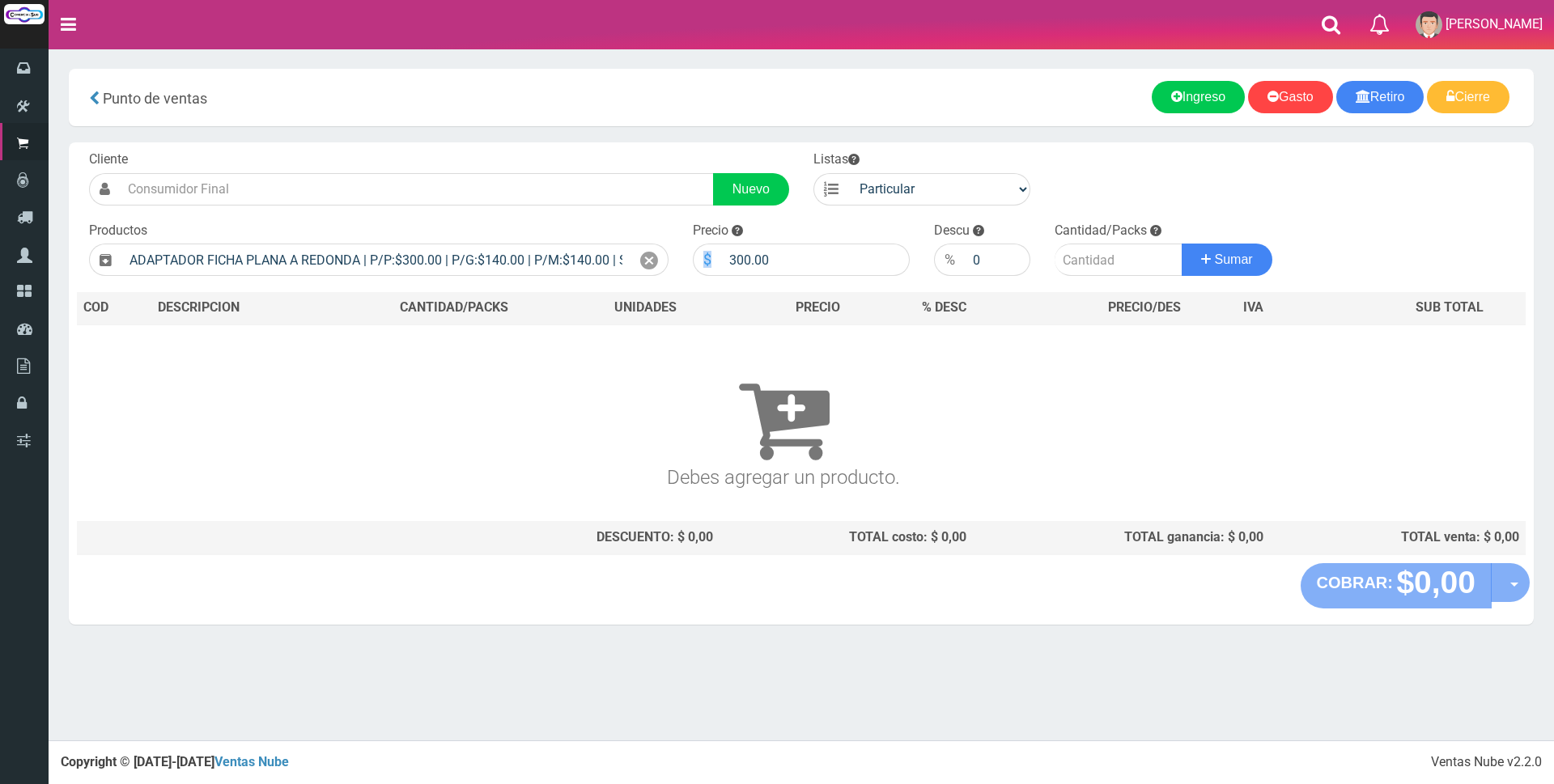
drag, startPoint x: 823, startPoint y: 242, endPoint x: 712, endPoint y: 276, distance: 116.1
click at [719, 252] on div "Precio $ 300.00" at bounding box center [801, 248] width 242 height 55
drag, startPoint x: 810, startPoint y: 270, endPoint x: 614, endPoint y: 235, distance: 199.1
click at [618, 150] on form "Cliente Nuevo Listas Particular Gremio Mayoristas" at bounding box center [801, 150] width 1448 height 0
type input "2000"
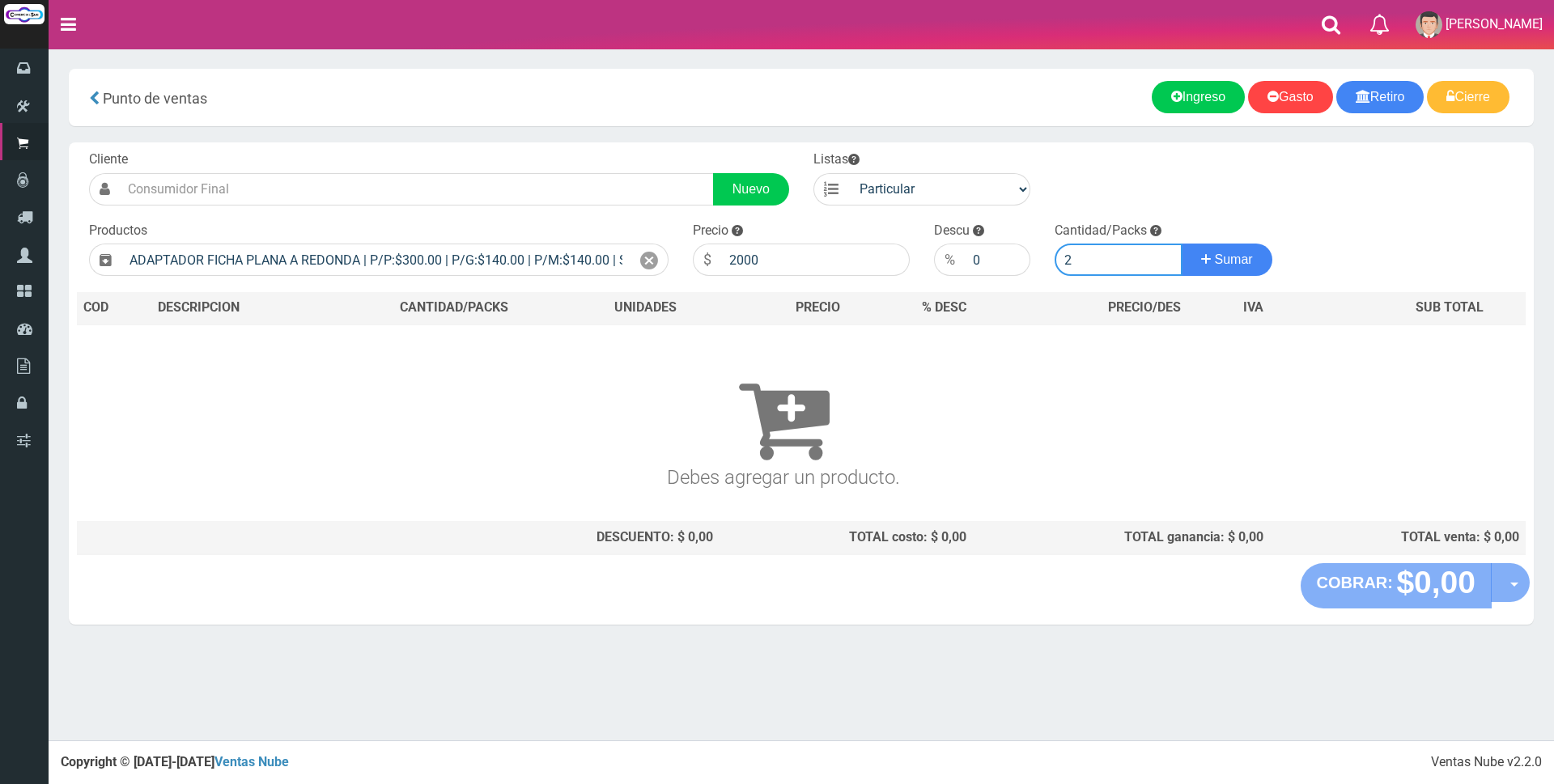
type input "2"
click at [1182, 243] on button "Sumar" at bounding box center [1227, 260] width 90 height 33
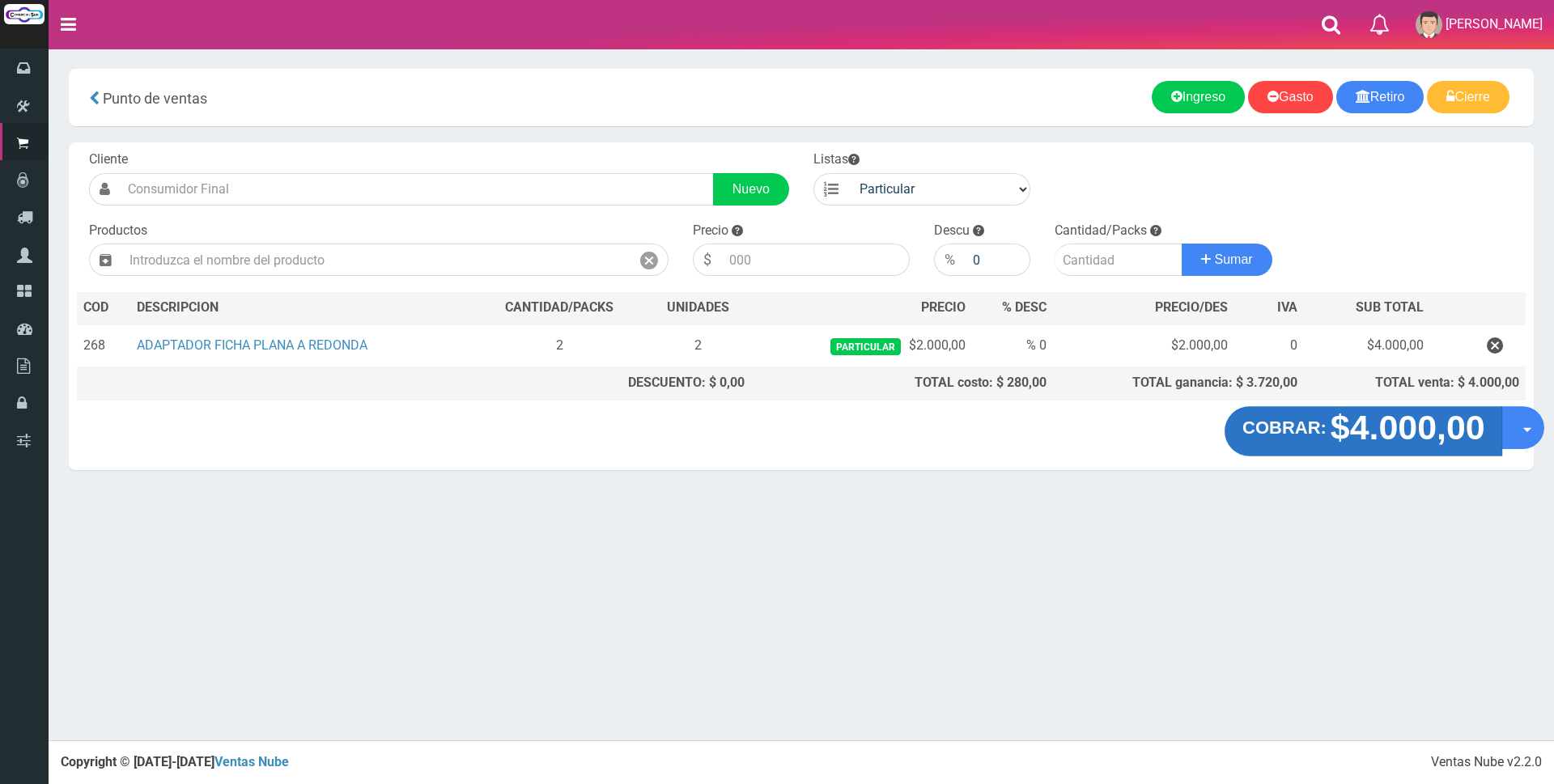
click at [1405, 419] on strong "$4.000,00" at bounding box center [1407, 428] width 155 height 38
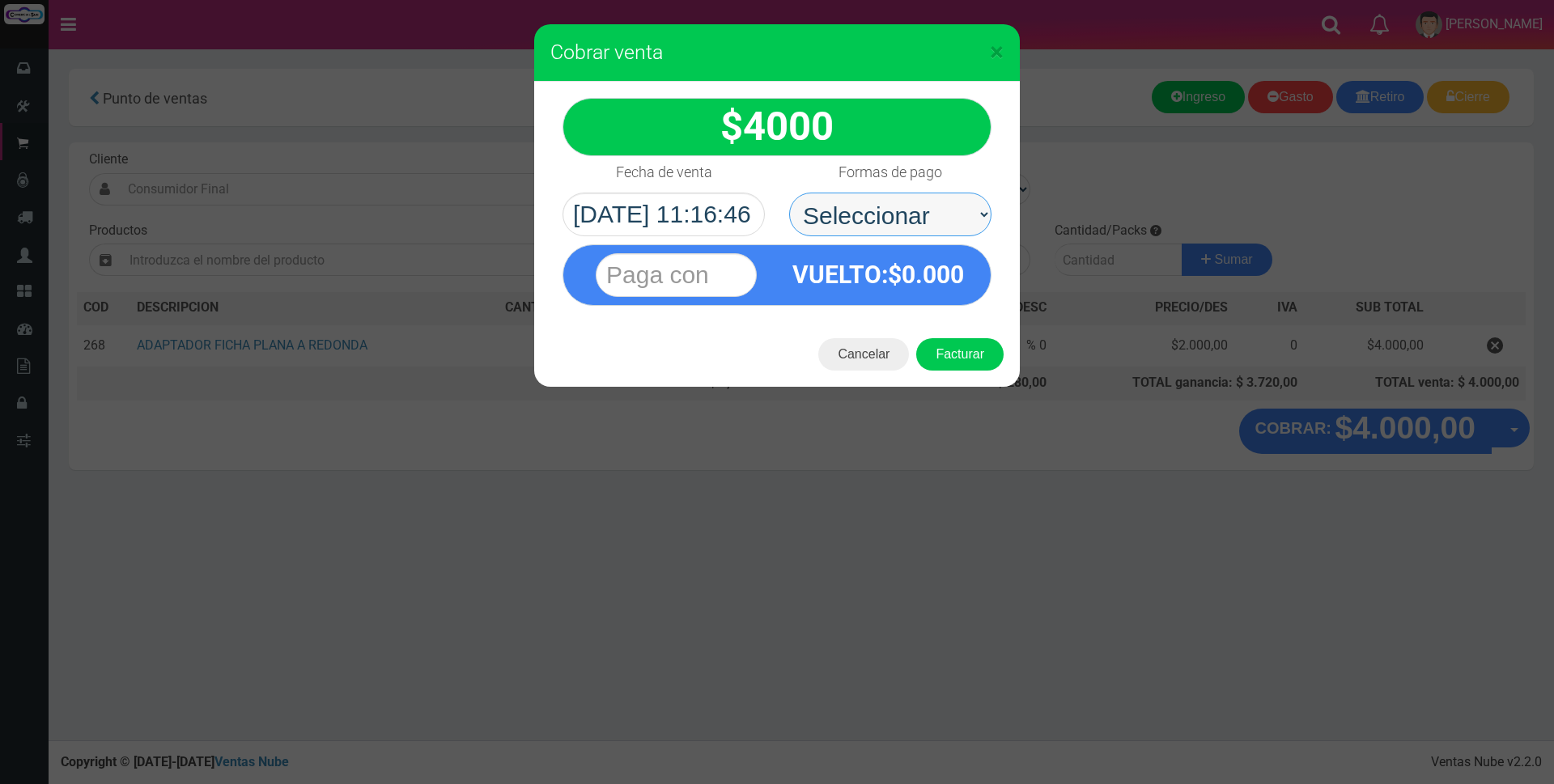
click at [904, 223] on select "Seleccionar Efectivo Tarjeta de Crédito Depósito Débito" at bounding box center [890, 214] width 202 height 43
select select "Efectivo"
click at [789, 192] on select "Seleccionar Efectivo Tarjeta de Crédito Depósito Débito" at bounding box center [890, 214] width 202 height 43
click at [764, 267] on div at bounding box center [675, 275] width 201 height 60
click at [721, 273] on input "text" at bounding box center [675, 274] width 161 height 43
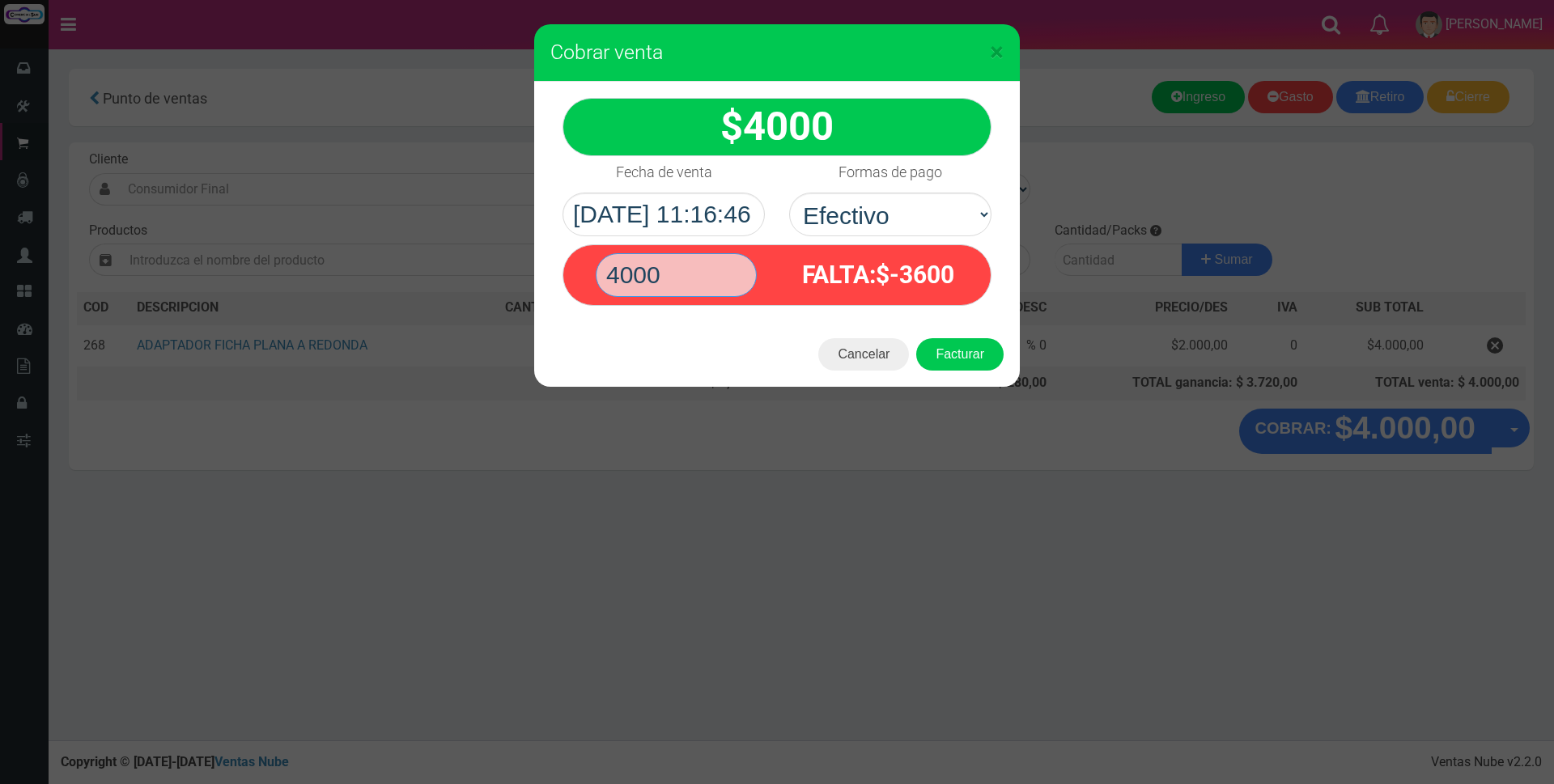
type input "4000"
click at [916, 339] on button "Facturar" at bounding box center [959, 355] width 88 height 33
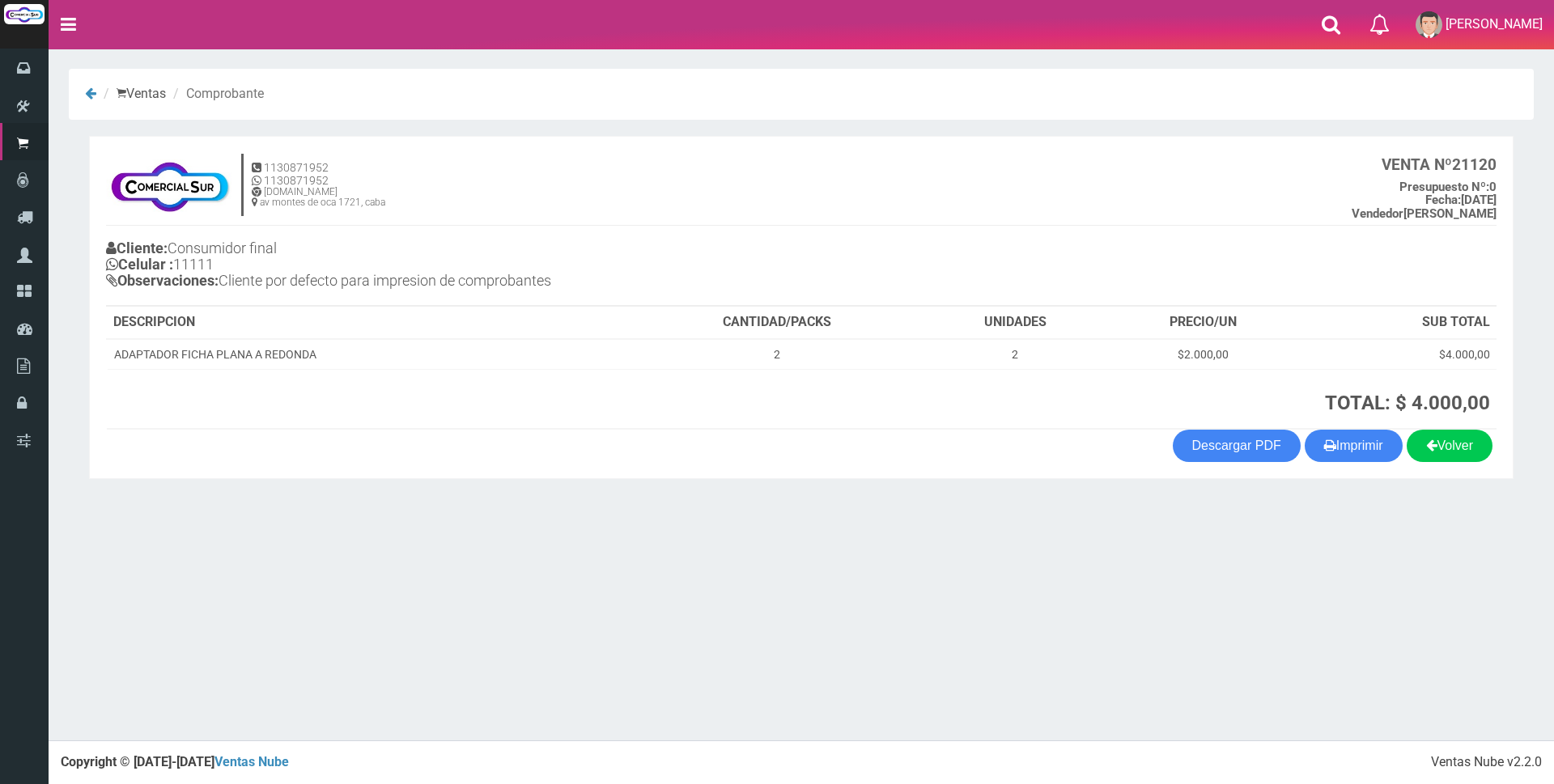
click at [481, 572] on div "× Titulo del Msj texto Mas Texto Cancelar Aceptar Ventas Comprobante" at bounding box center [801, 369] width 1505 height 740
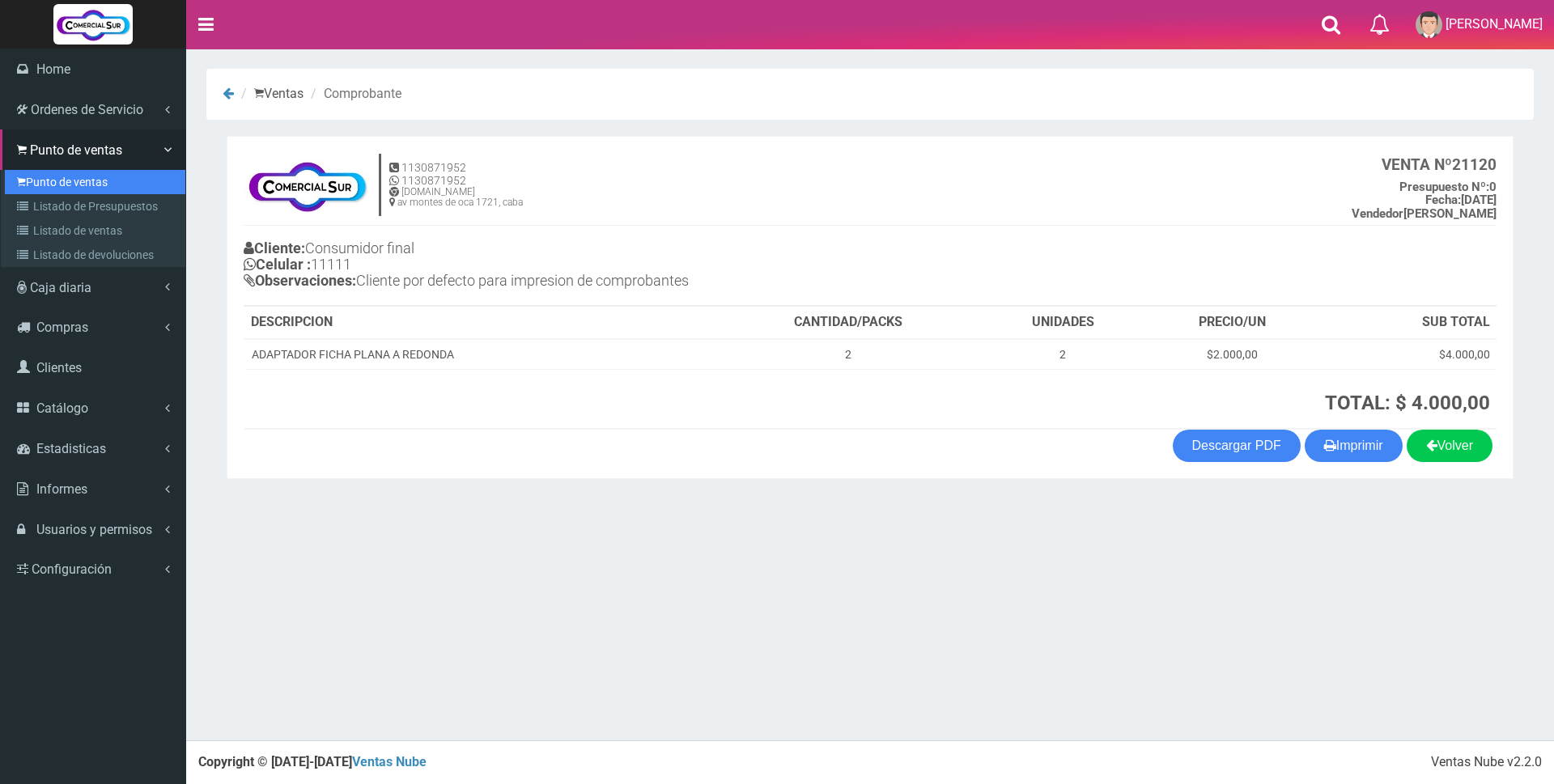
click at [68, 179] on link "Punto de ventas" at bounding box center [95, 182] width 181 height 24
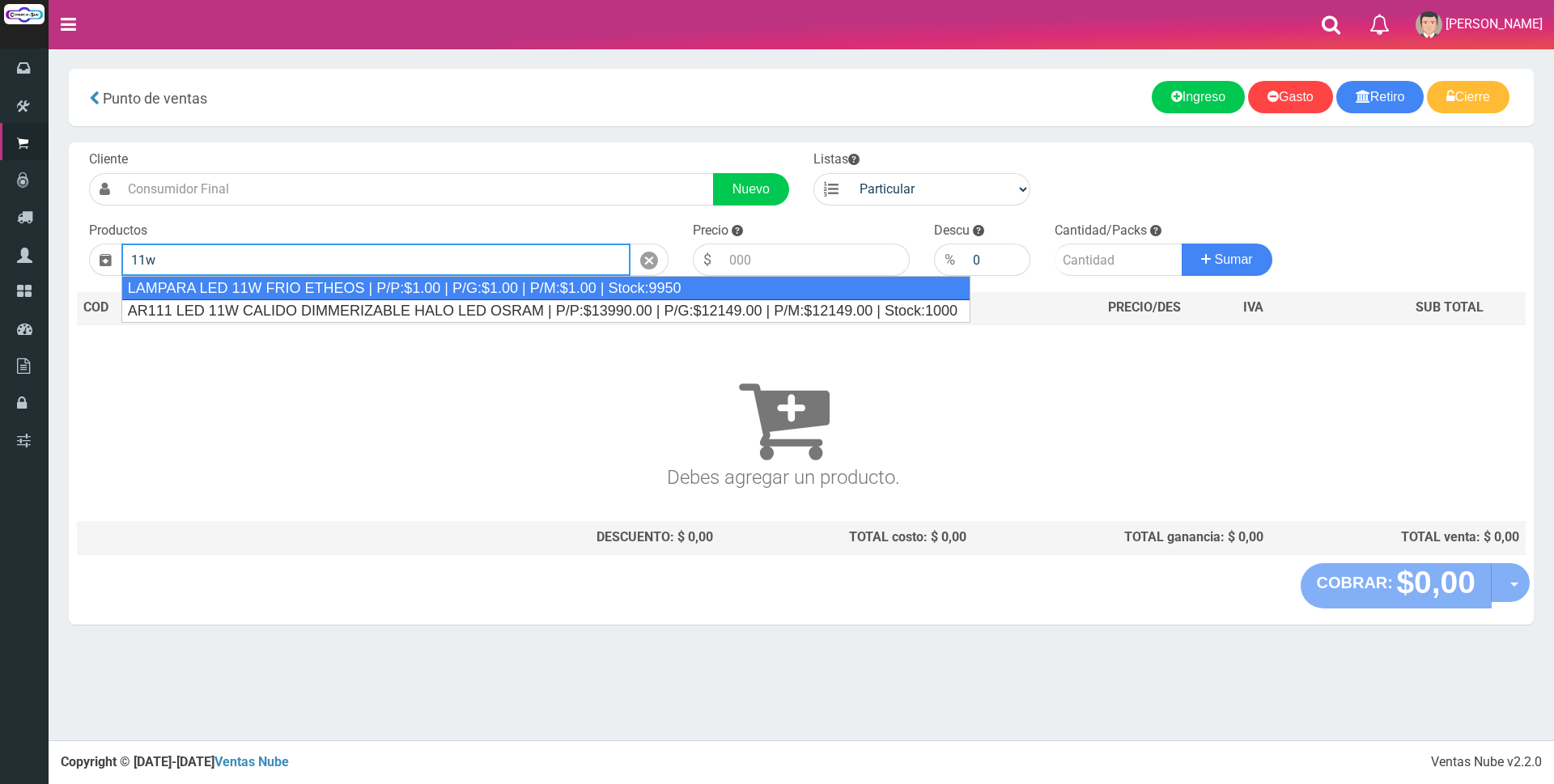
click at [435, 290] on div "LAMPARA LED 11W FRIO ETHEOS | P/P:$1.00 | P/G:$1.00 | P/M:$1.00 | Stock:9950" at bounding box center [546, 288] width 849 height 24
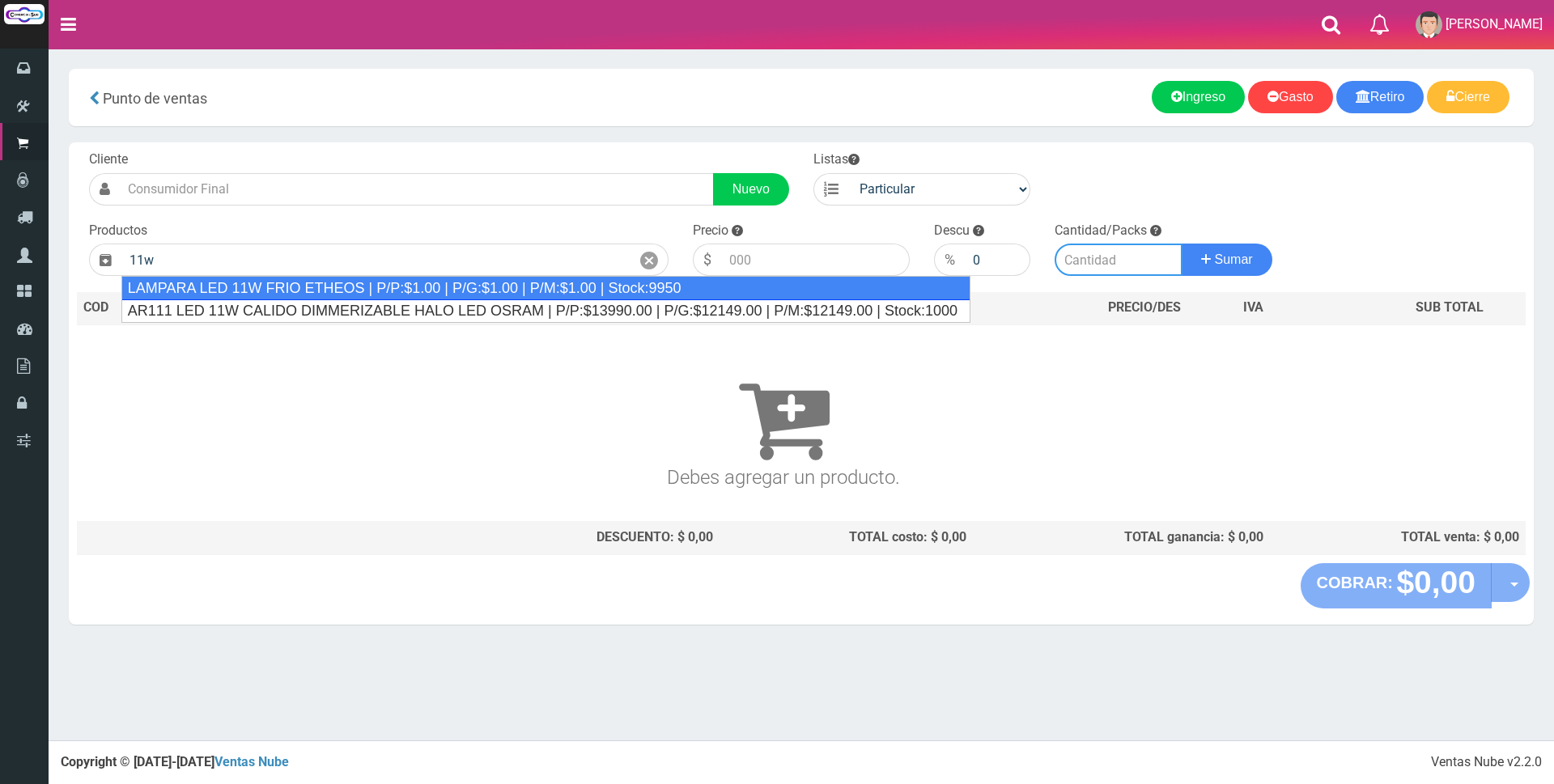
type input "LAMPARA LED 11W FRIO ETHEOS | P/P:$1.00 | P/G:$1.00 | P/M:$1.00 | Stock:9950"
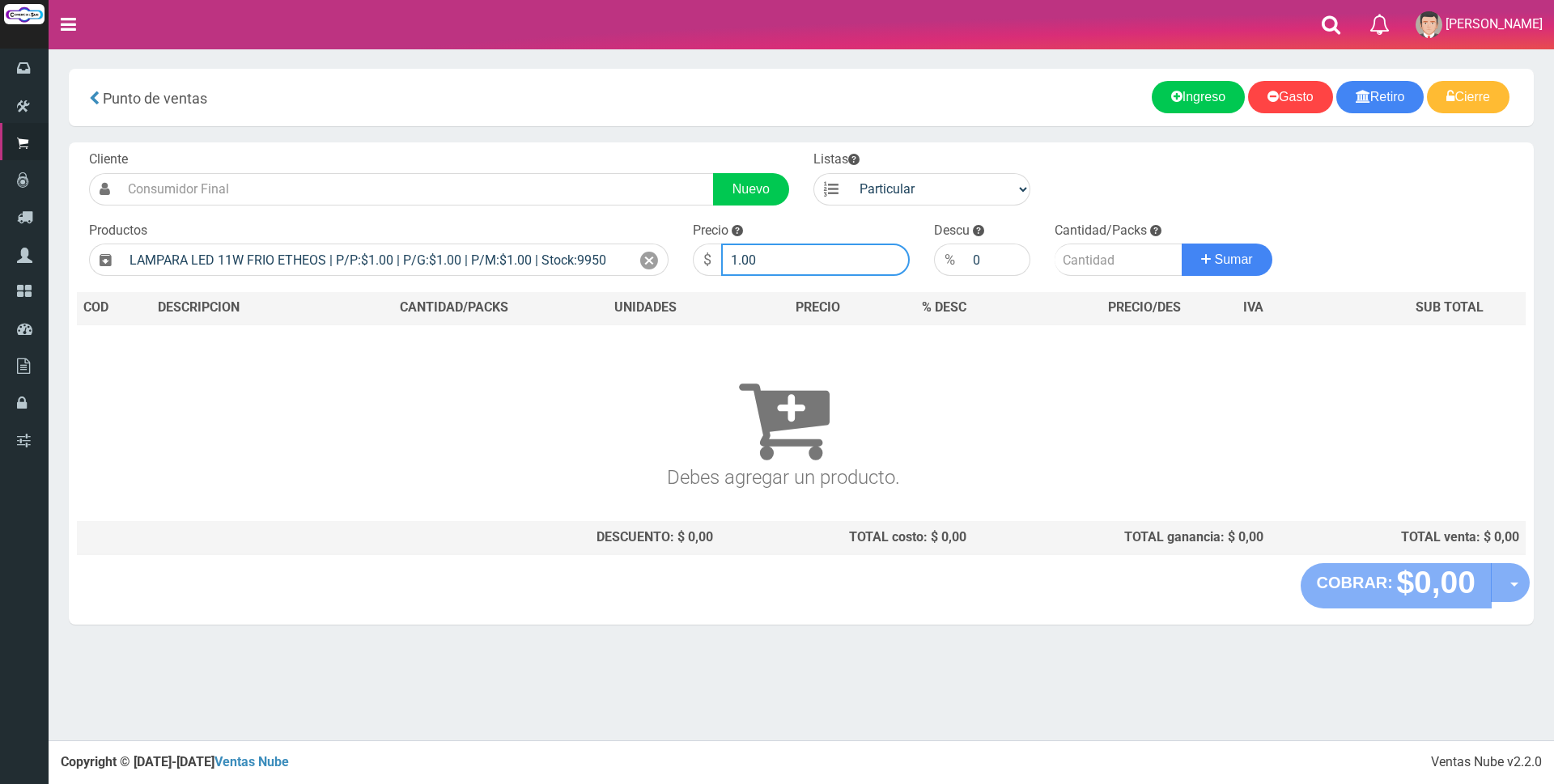
click at [791, 253] on input "1.00" at bounding box center [815, 260] width 189 height 33
type input "1"
type input "2000"
click at [1107, 257] on input "number" at bounding box center [1118, 260] width 128 height 33
type input "20"
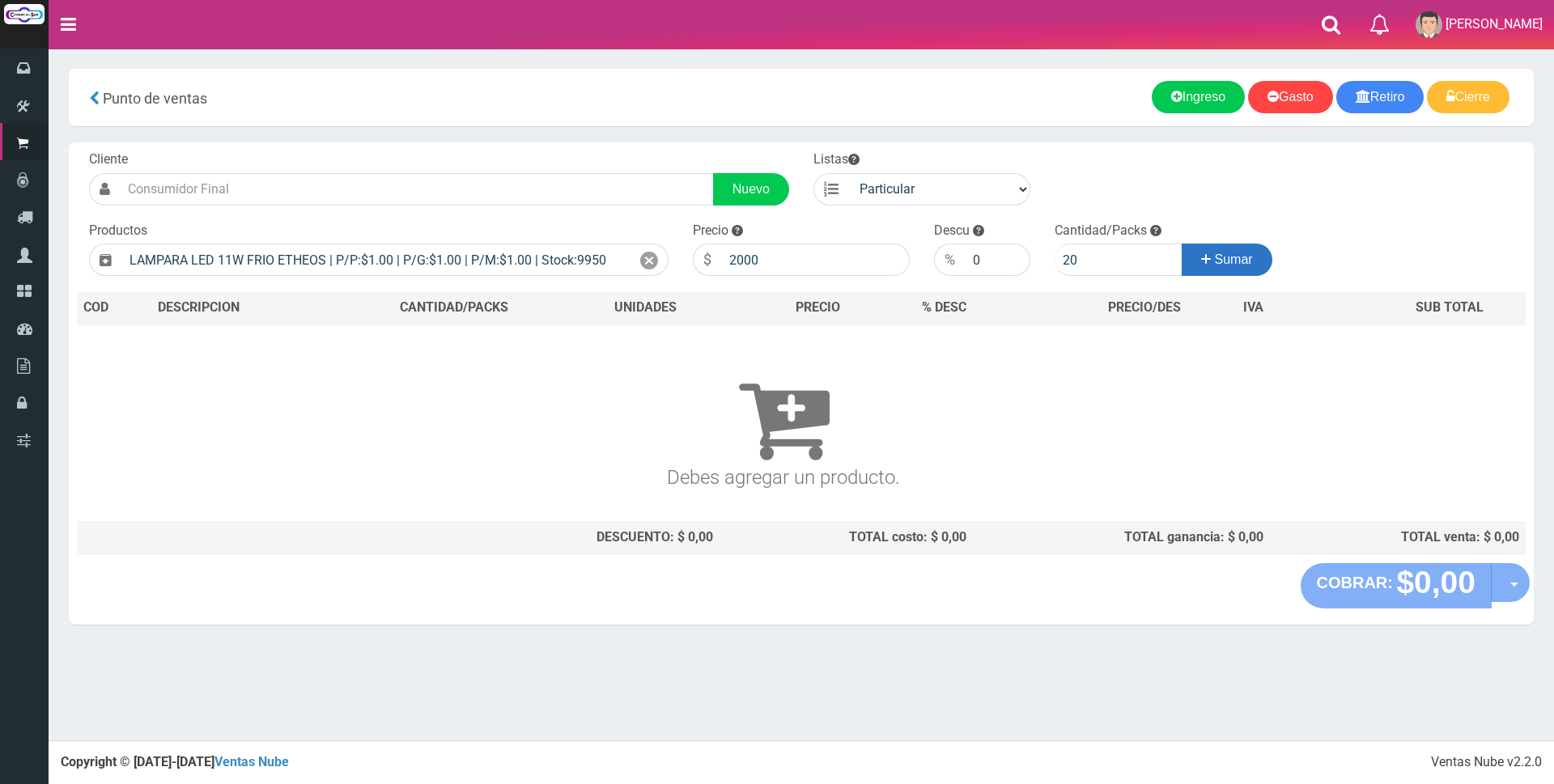
click at [1236, 264] on span "Sumar" at bounding box center [1234, 259] width 38 height 13
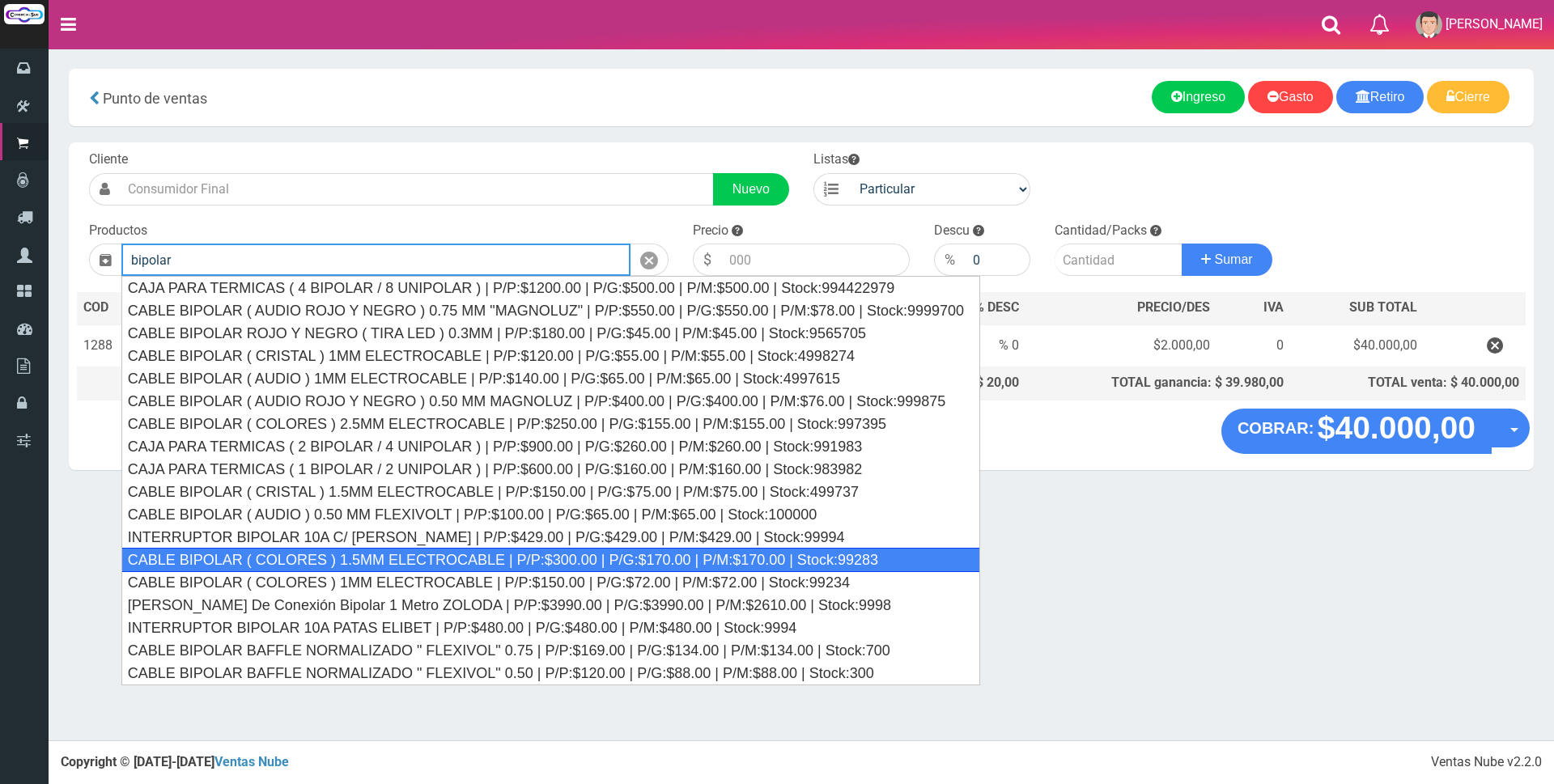
click at [875, 557] on div "CABLE BIPOLAR ( COLORES ) 1.5MM ELECTROCABLE | P/P:$300.00 | P/G:$170.00 | P/M:…" at bounding box center [550, 559] width 858 height 24
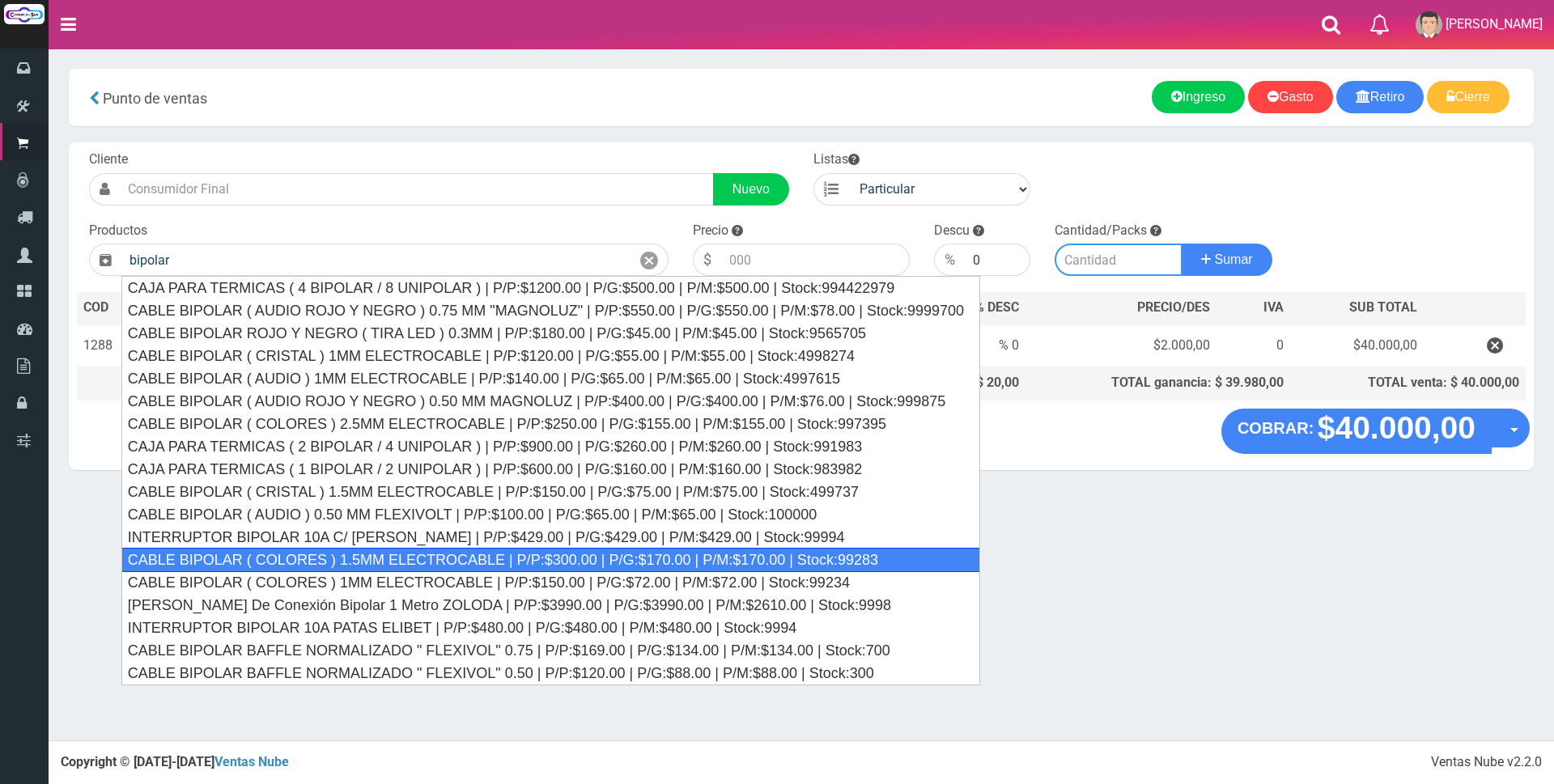
type input "CABLE BIPOLAR ( COLORES ) 1.5MM ELECTROCABLE | P/P:$300.00 | P/G:$170.00 | P/M:…"
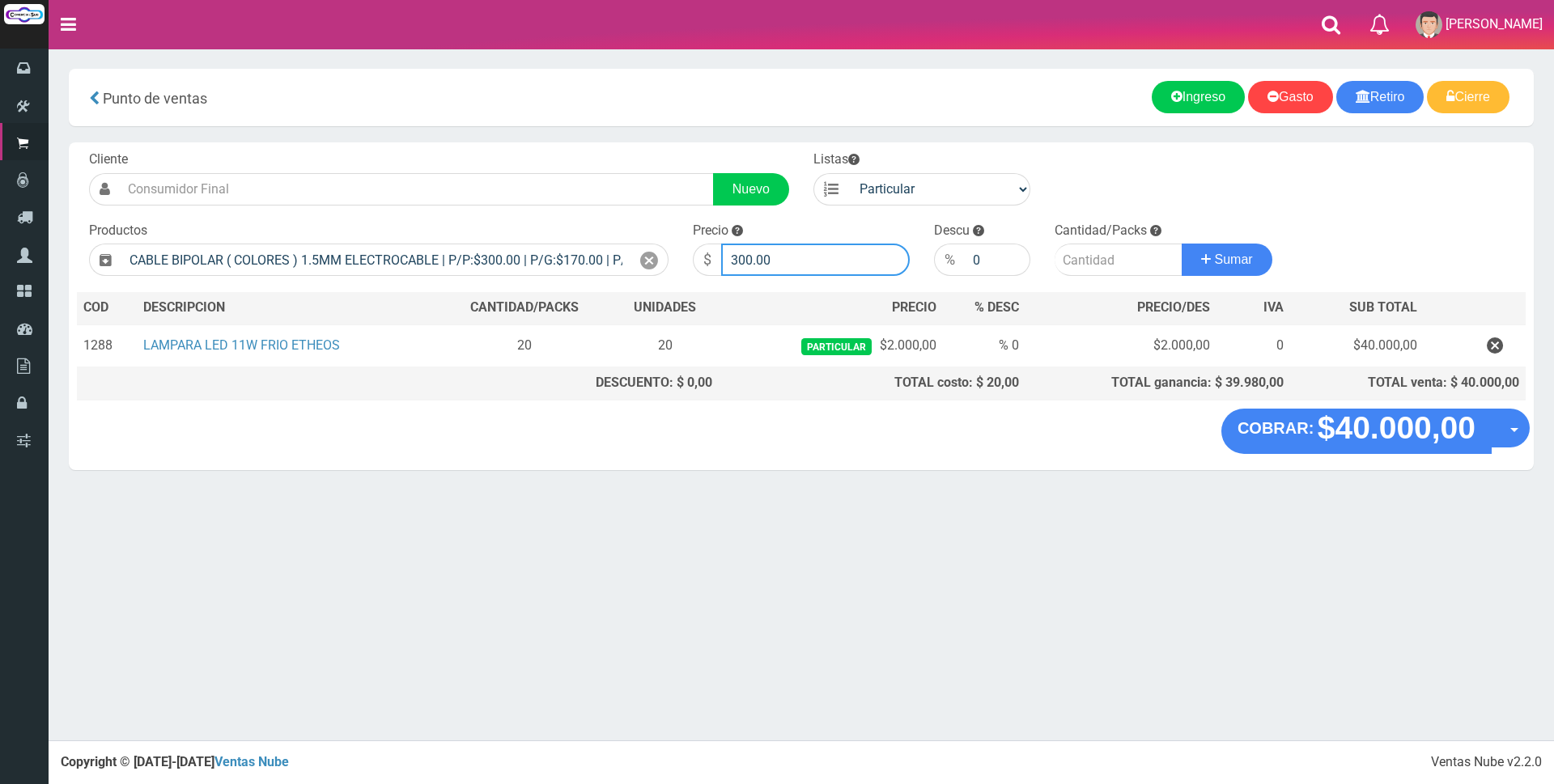
click at [820, 270] on input "300.00" at bounding box center [815, 260] width 189 height 33
type input "3"
type input "900"
click at [1117, 262] on input "number" at bounding box center [1118, 260] width 128 height 33
type input "8"
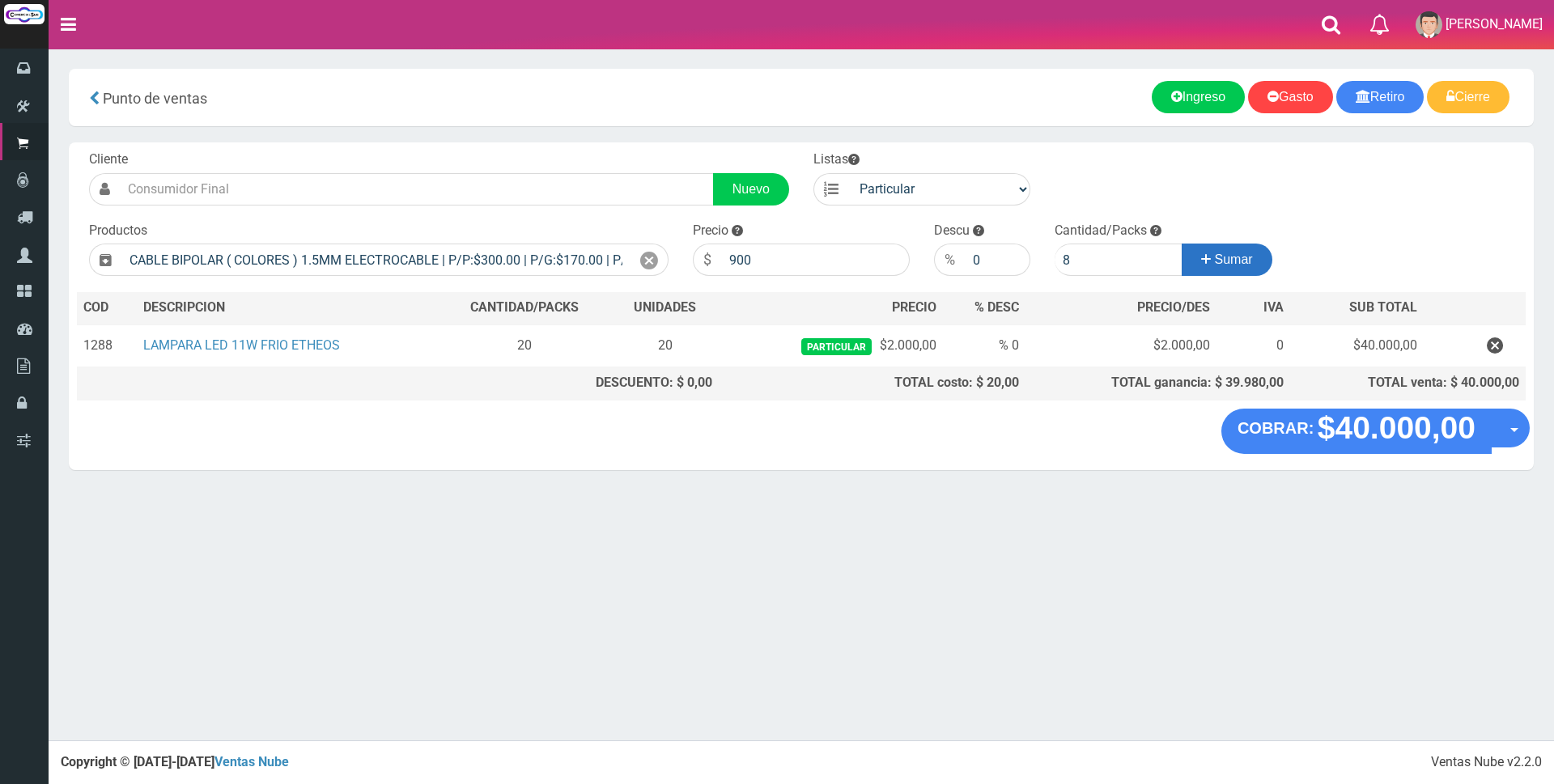
click at [1234, 259] on span "Sumar" at bounding box center [1234, 259] width 38 height 13
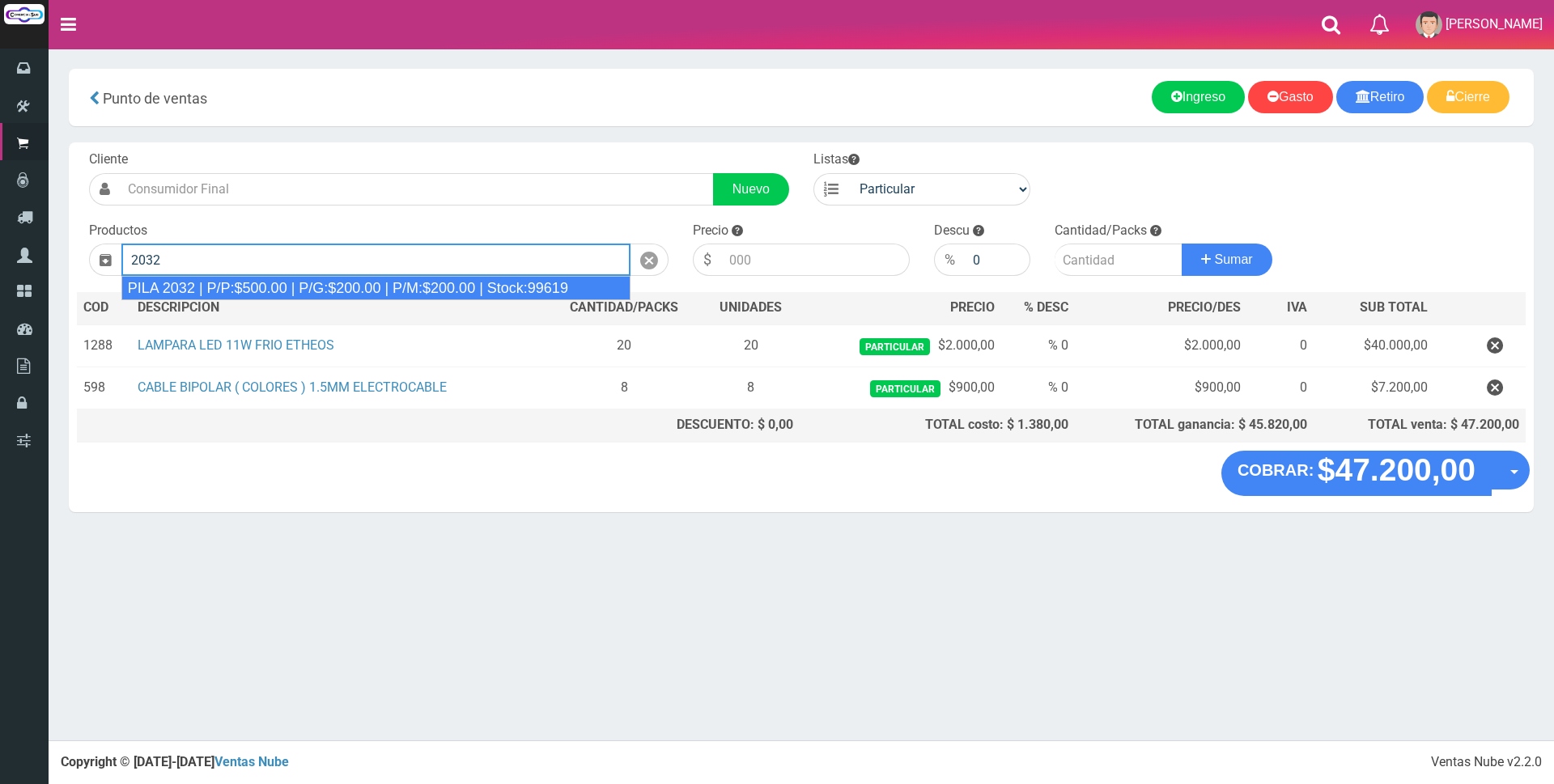
click at [550, 288] on div "PILA 2032 | P/P:$500.00 | P/G:$200.00 | P/M:$200.00 | Stock:99619" at bounding box center [375, 288] width 509 height 24
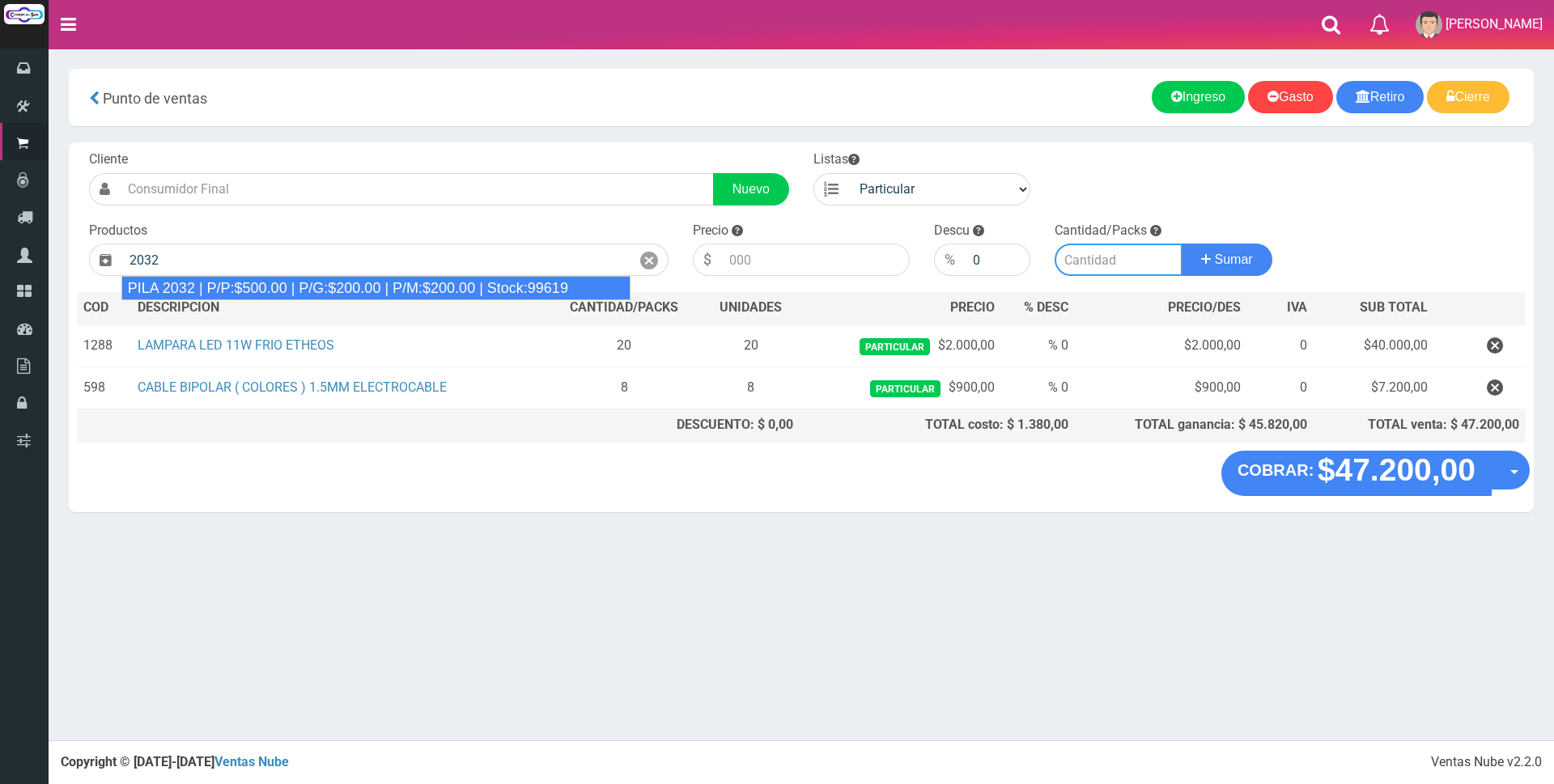
type input "PILA 2032 | P/P:$500.00 | P/G:$200.00 | P/M:$200.00 | Stock:99619"
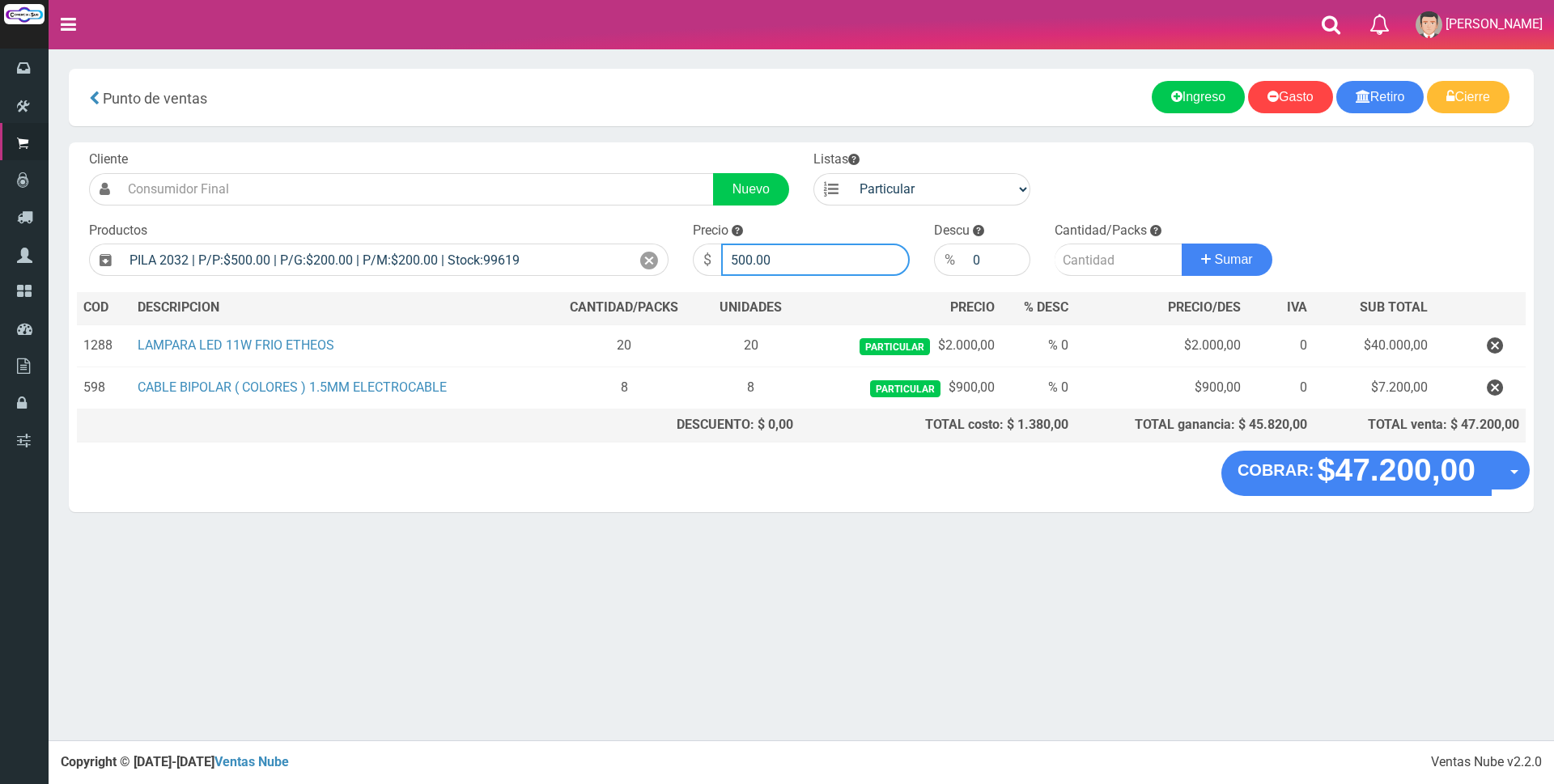
click at [818, 252] on input "500.00" at bounding box center [815, 260] width 189 height 33
type input "5"
type input "1800"
click at [1108, 266] on input "number" at bounding box center [1118, 260] width 128 height 33
type input "1"
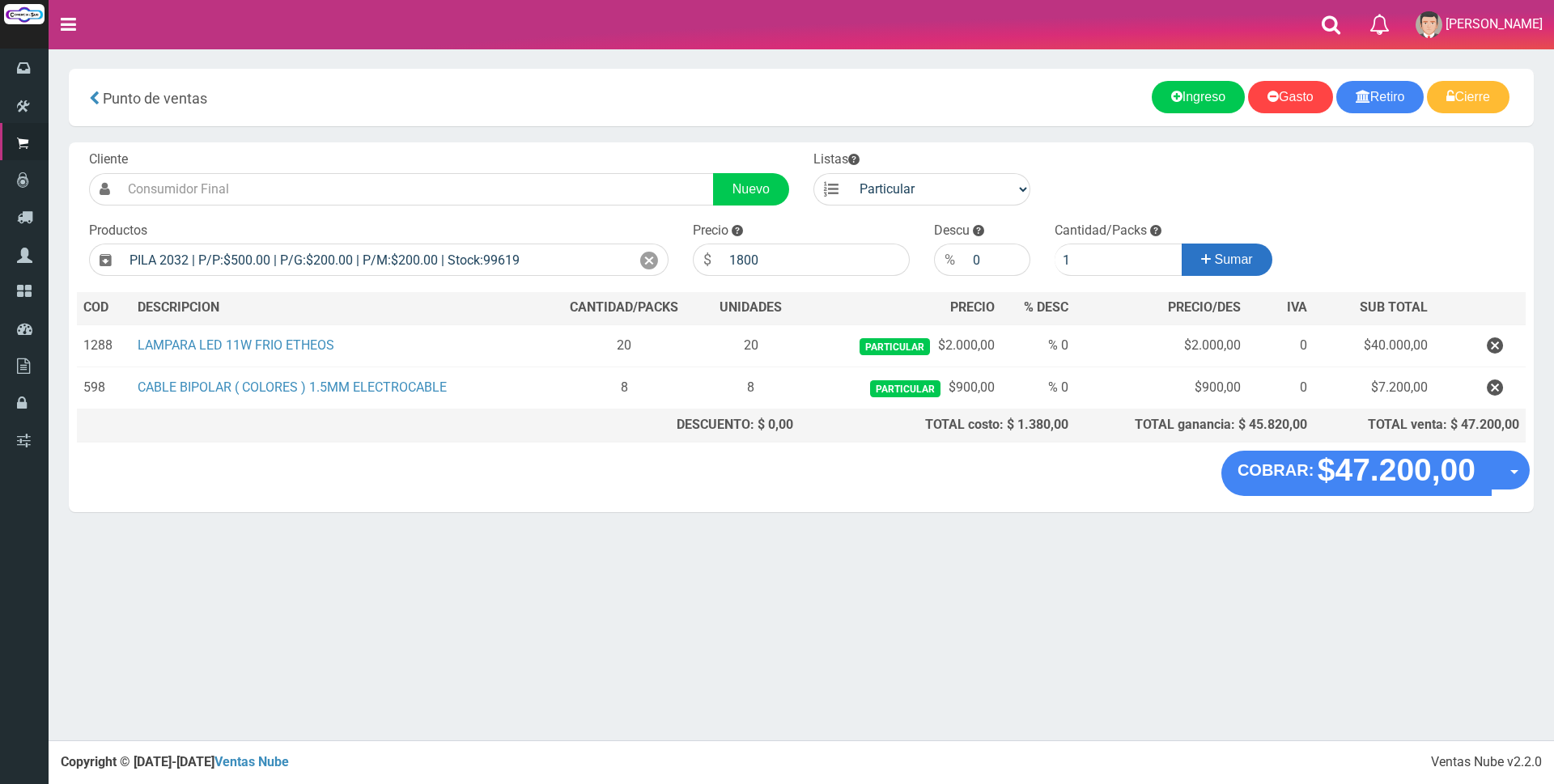
click at [1208, 268] on button "Sumar" at bounding box center [1227, 260] width 90 height 33
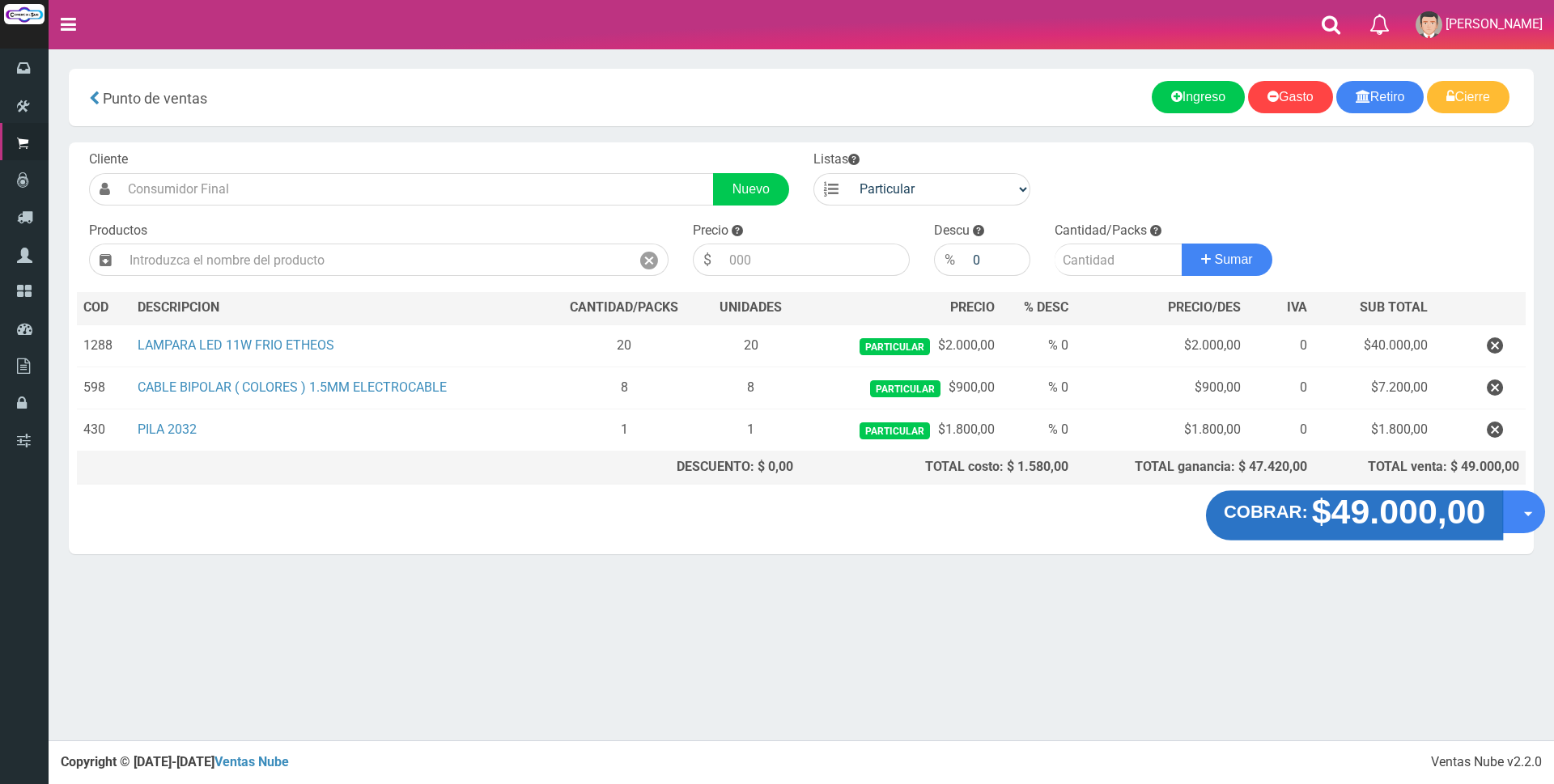
click at [1391, 521] on strong "$49.000,00" at bounding box center [1398, 512] width 174 height 38
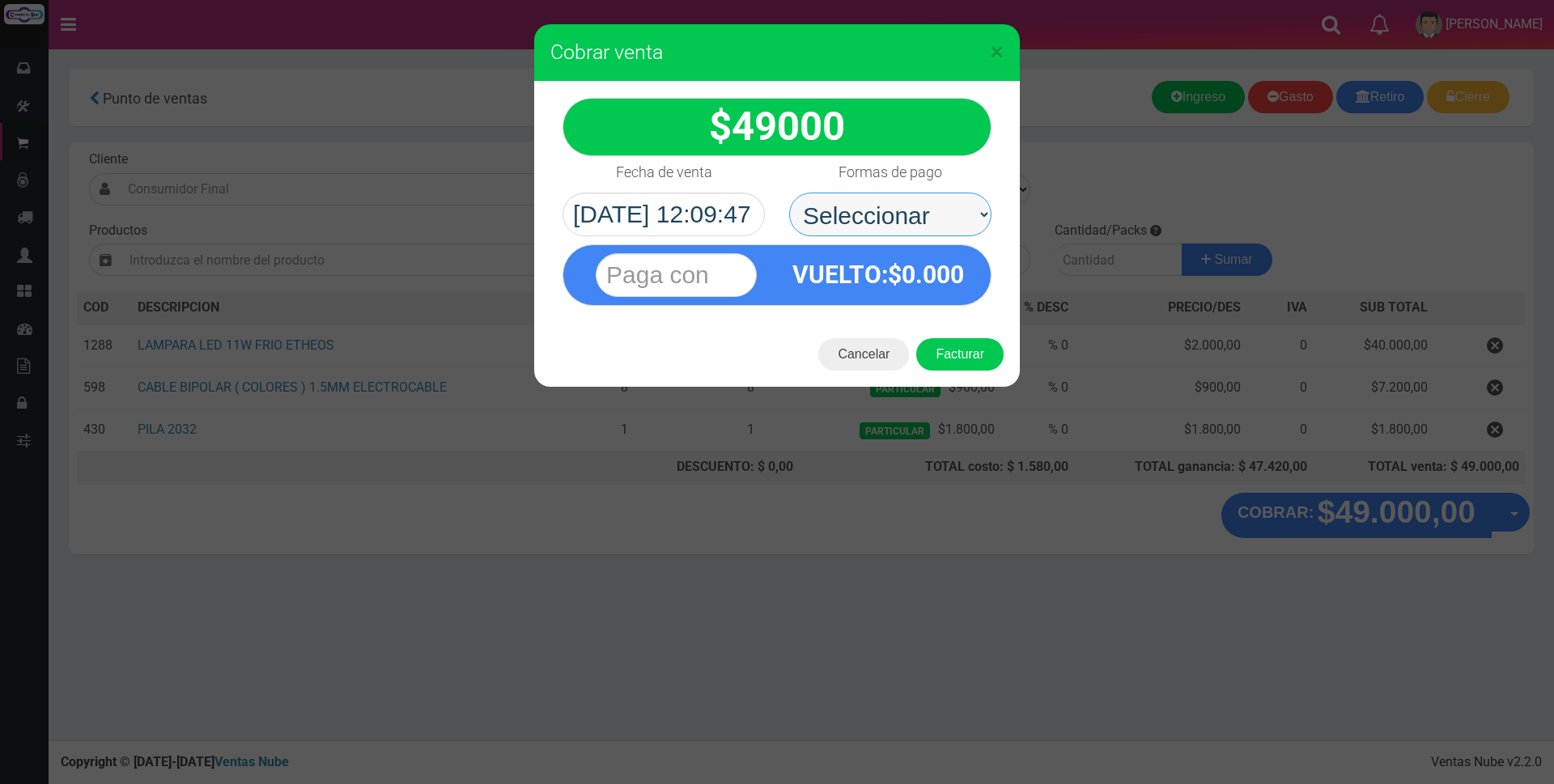
drag, startPoint x: 1000, startPoint y: 212, endPoint x: 948, endPoint y: 211, distance: 52.0
click at [948, 211] on select "Seleccionar Efectivo Tarjeta de Crédito Depósito Débito" at bounding box center [890, 214] width 202 height 43
select select "Efectivo"
click at [789, 192] on select "Seleccionar Efectivo Tarjeta de Crédito Depósito Débito" at bounding box center [890, 214] width 202 height 43
click at [737, 280] on input "text" at bounding box center [675, 274] width 161 height 43
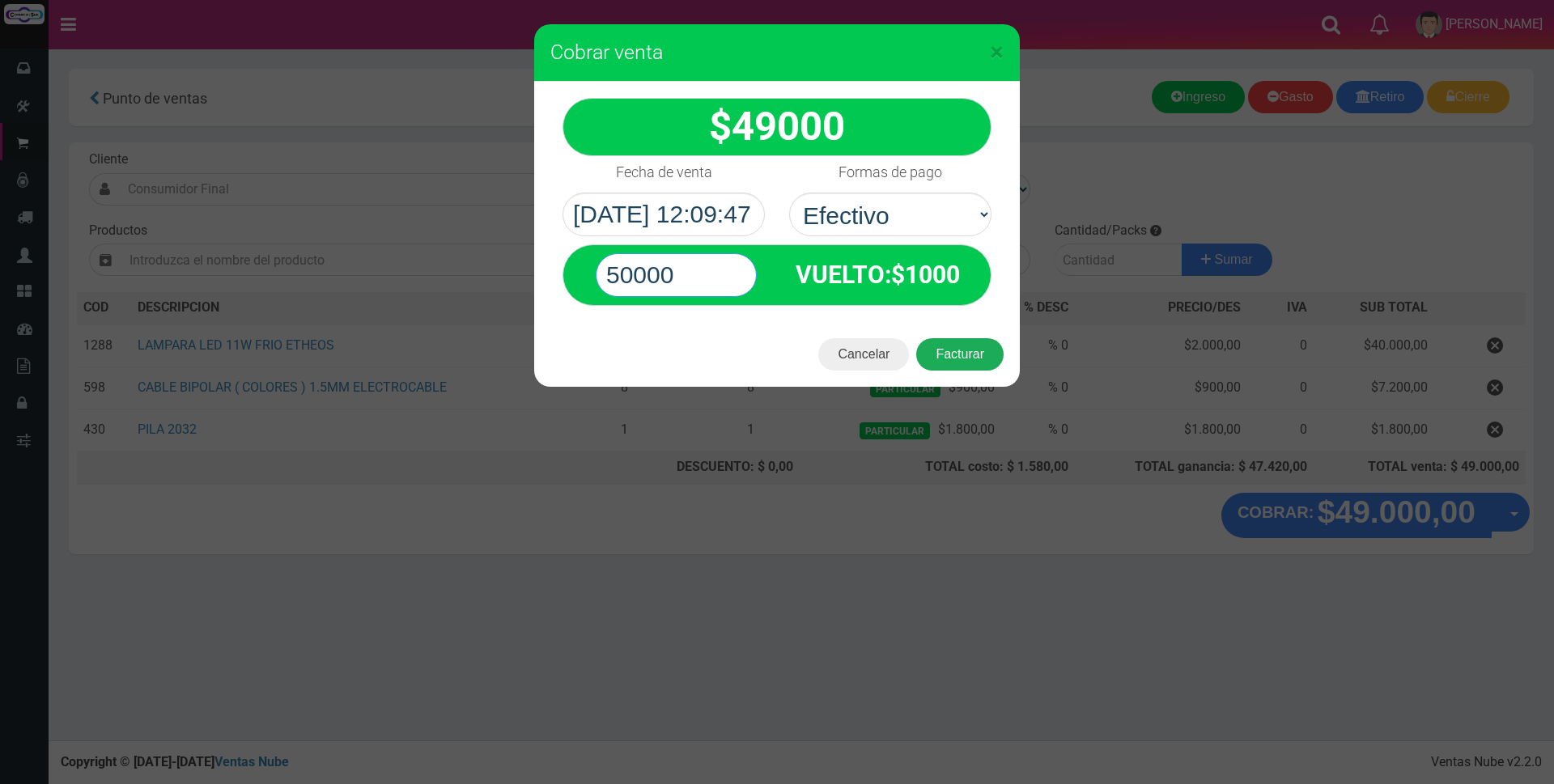
type input "50000"
click at [981, 356] on button "Facturar" at bounding box center [959, 355] width 88 height 33
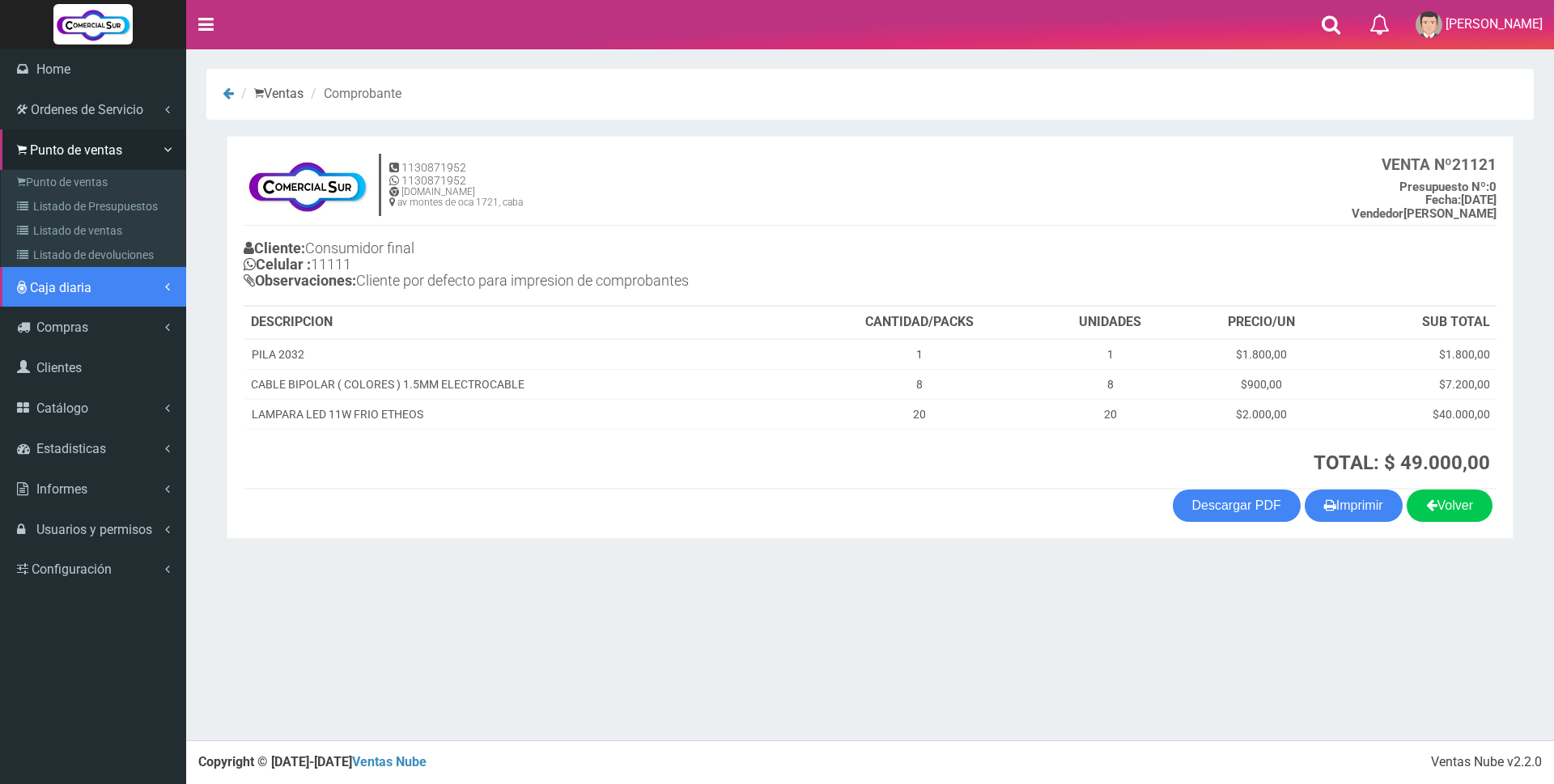
click at [61, 288] on span "Caja diaria" at bounding box center [61, 288] width 62 height 15
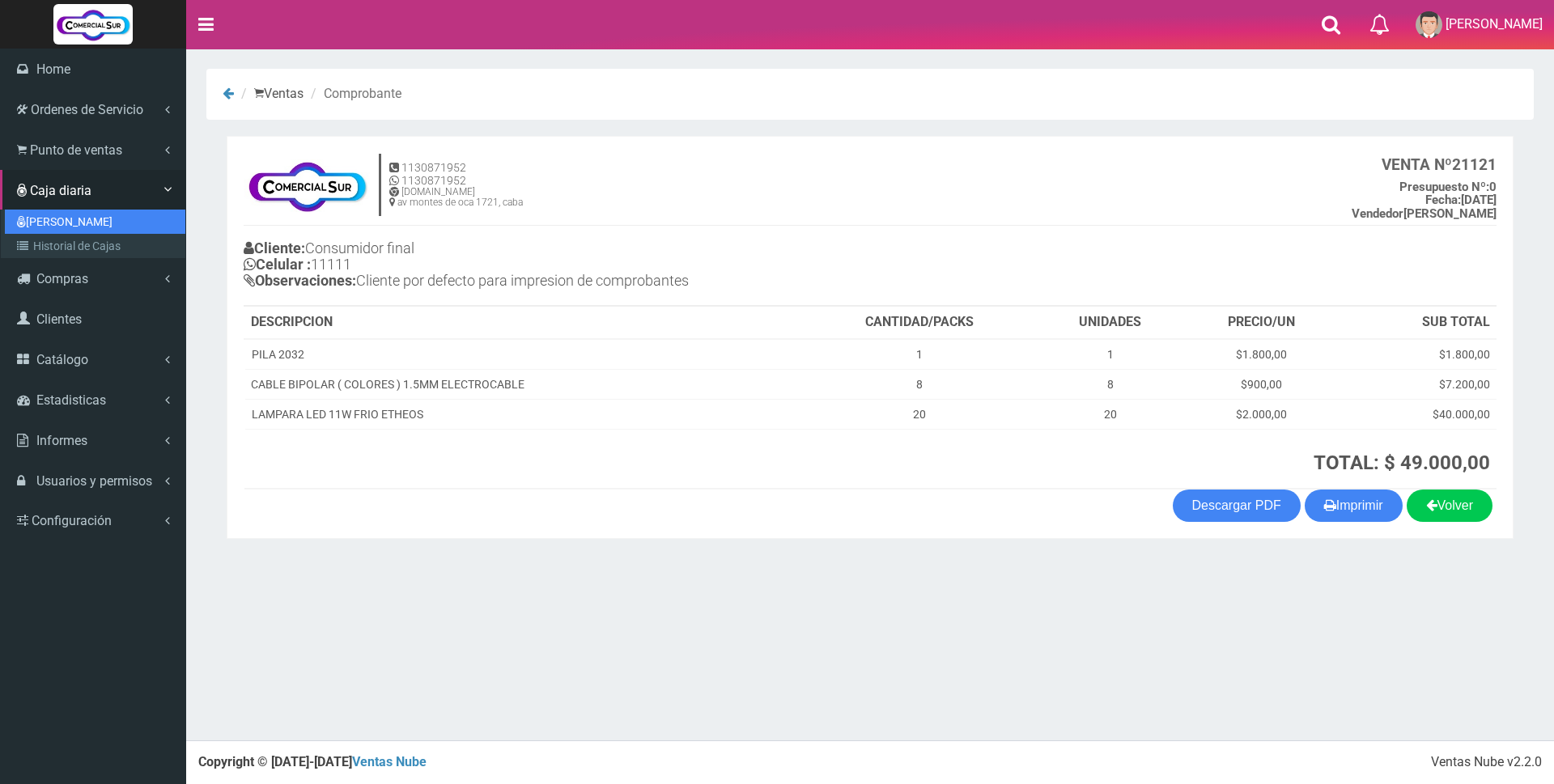
click at [64, 220] on link "[PERSON_NAME]" at bounding box center [95, 221] width 181 height 24
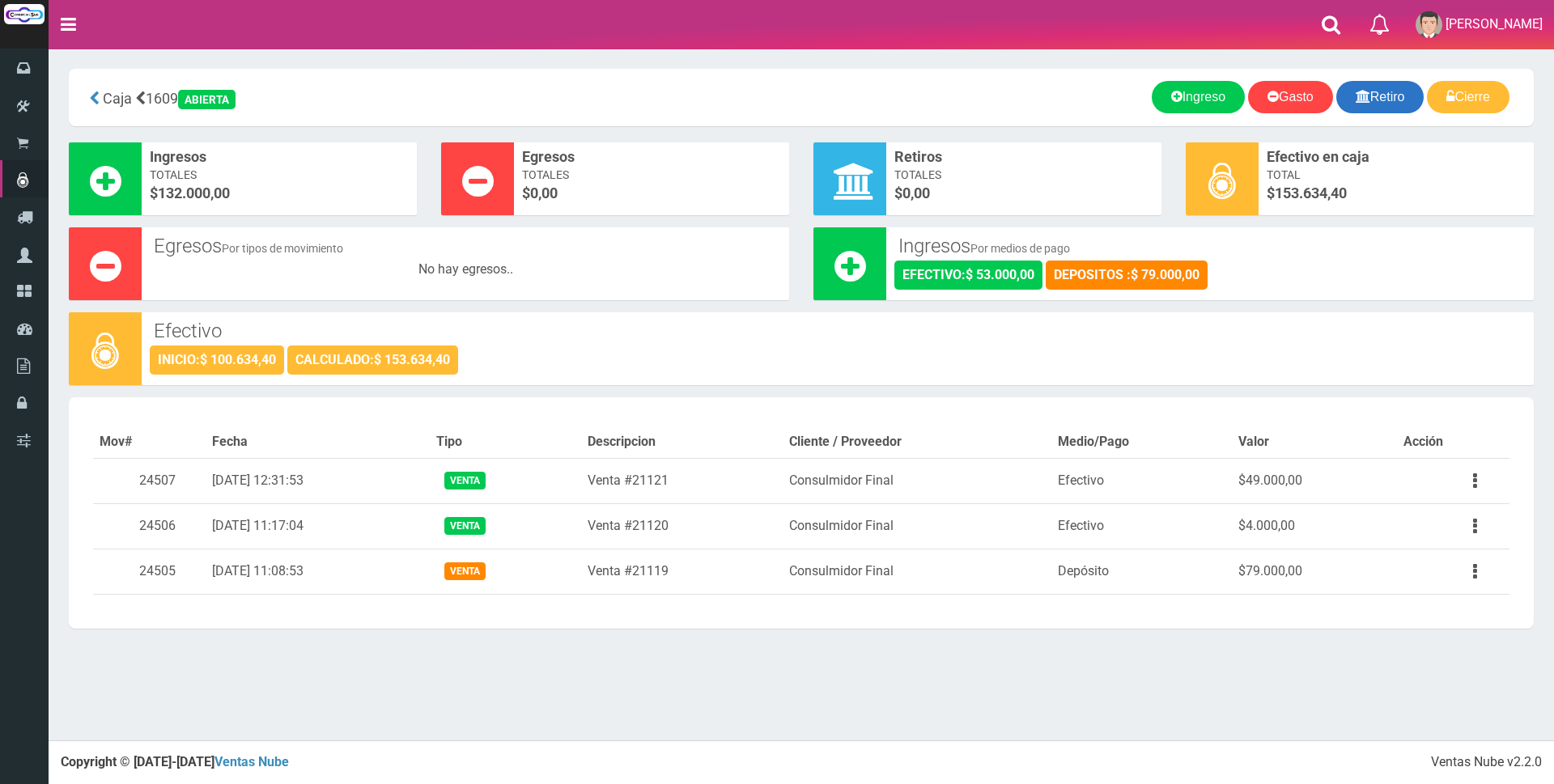
click at [1394, 97] on link "Retiro" at bounding box center [1380, 97] width 89 height 33
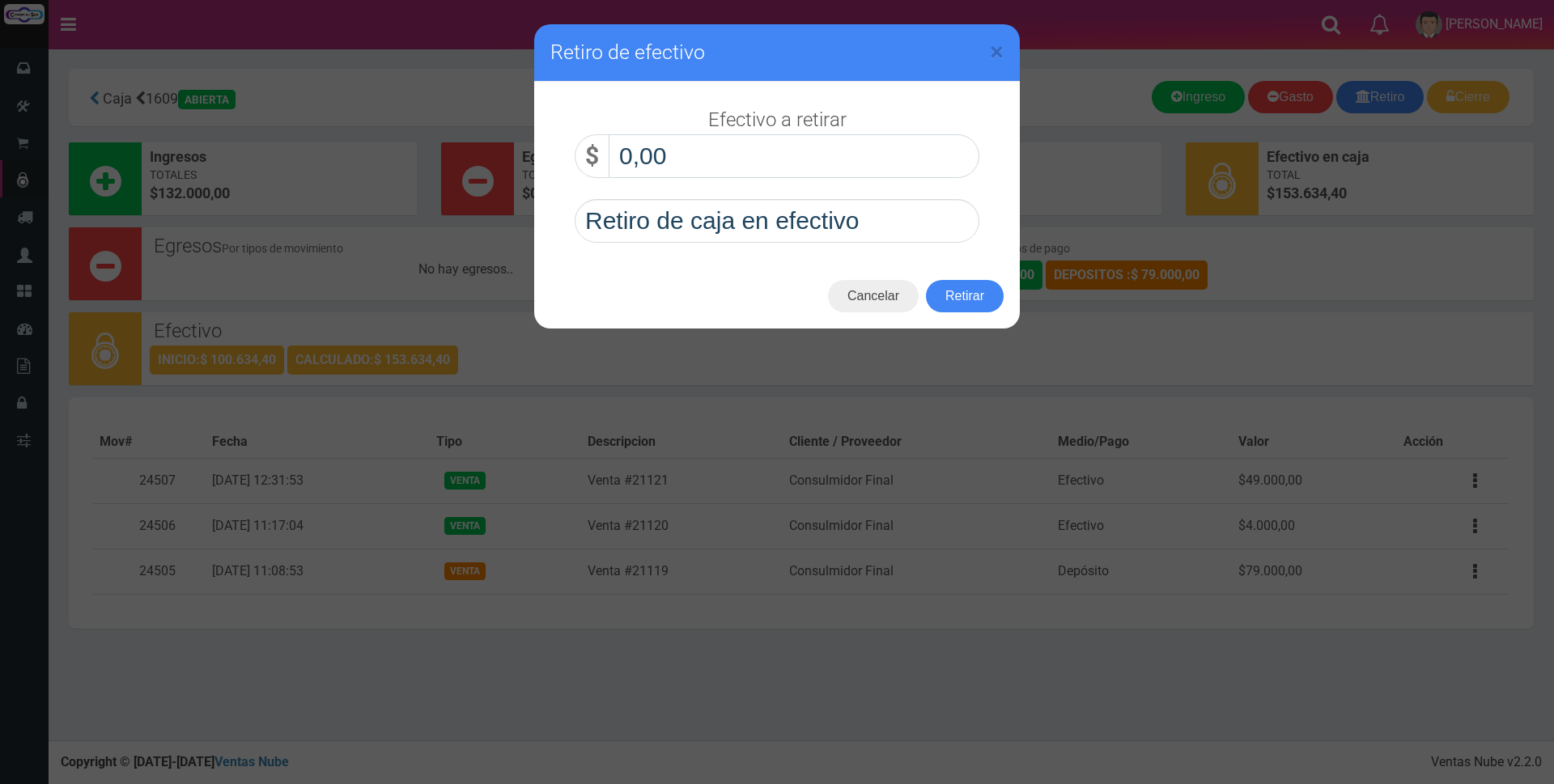
click at [946, 152] on input "0,00" at bounding box center [793, 156] width 370 height 43
type input "90.000,00"
click at [975, 288] on button "Retirar" at bounding box center [964, 296] width 78 height 33
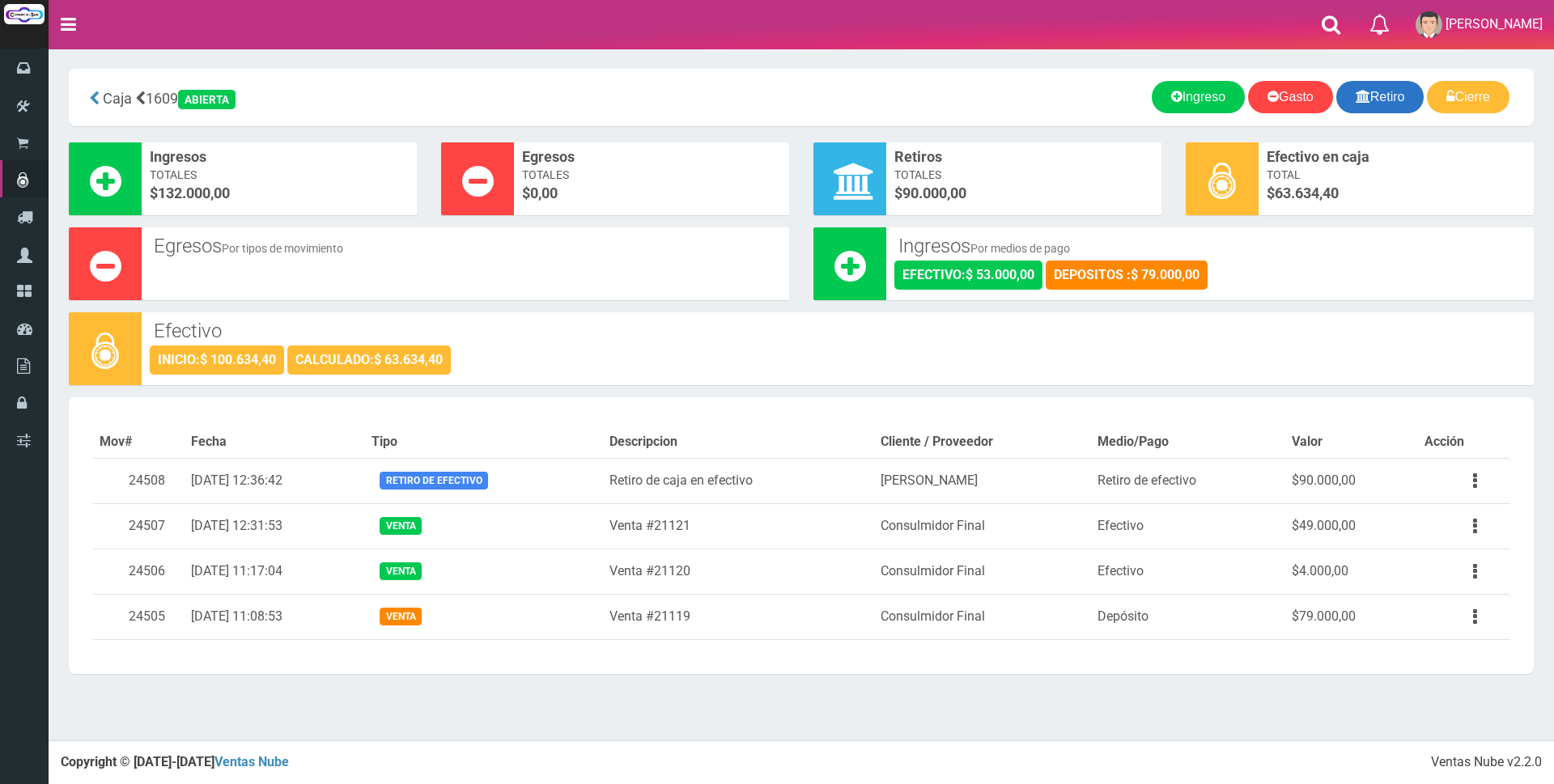
click at [1385, 97] on link "Retiro" at bounding box center [1380, 97] width 89 height 33
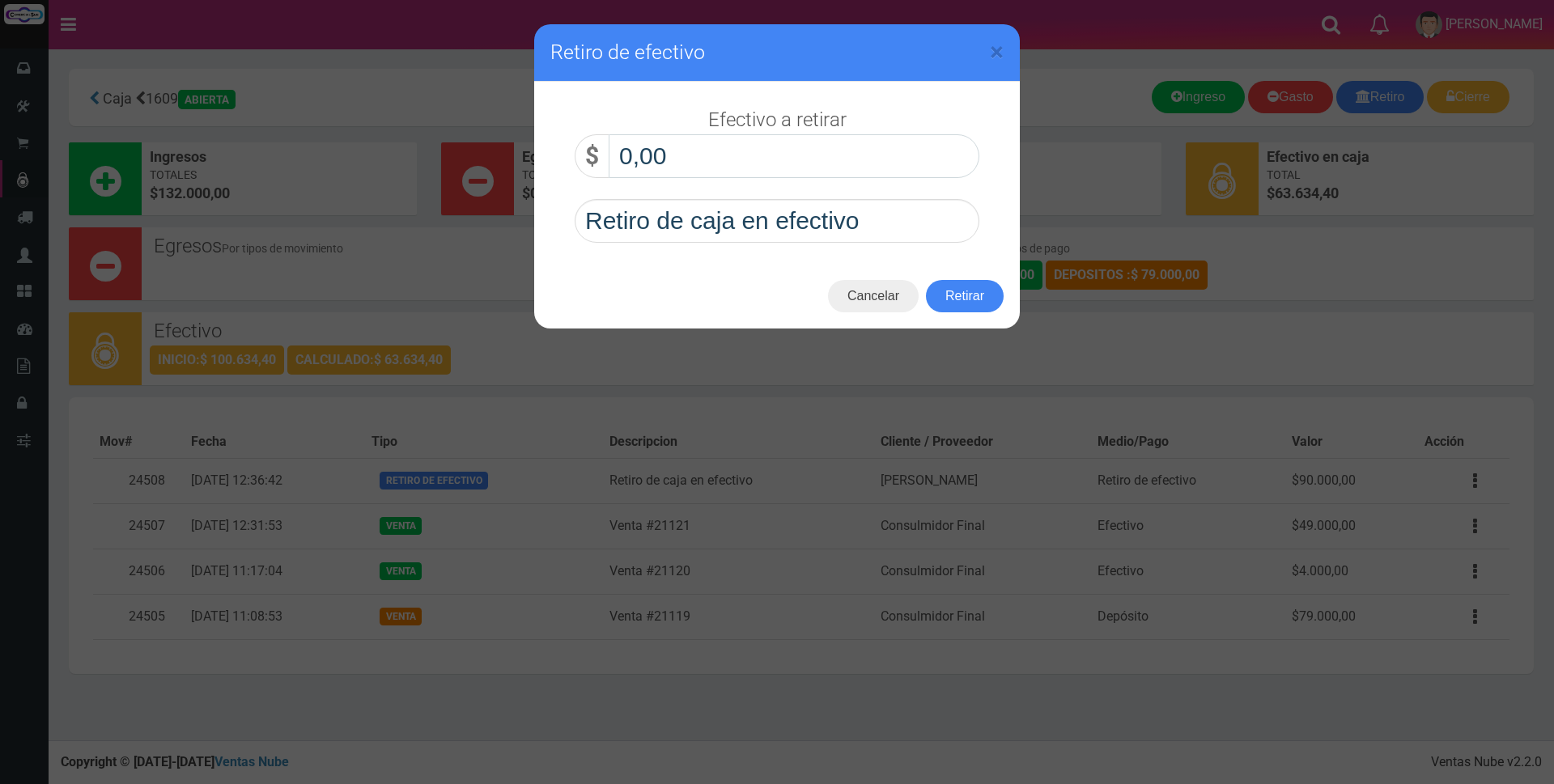
click at [738, 155] on input "0,00" at bounding box center [793, 156] width 370 height 43
type input "20.000,00"
click at [964, 294] on button "Retirar" at bounding box center [964, 296] width 78 height 33
